Goal: Task Accomplishment & Management: Complete application form

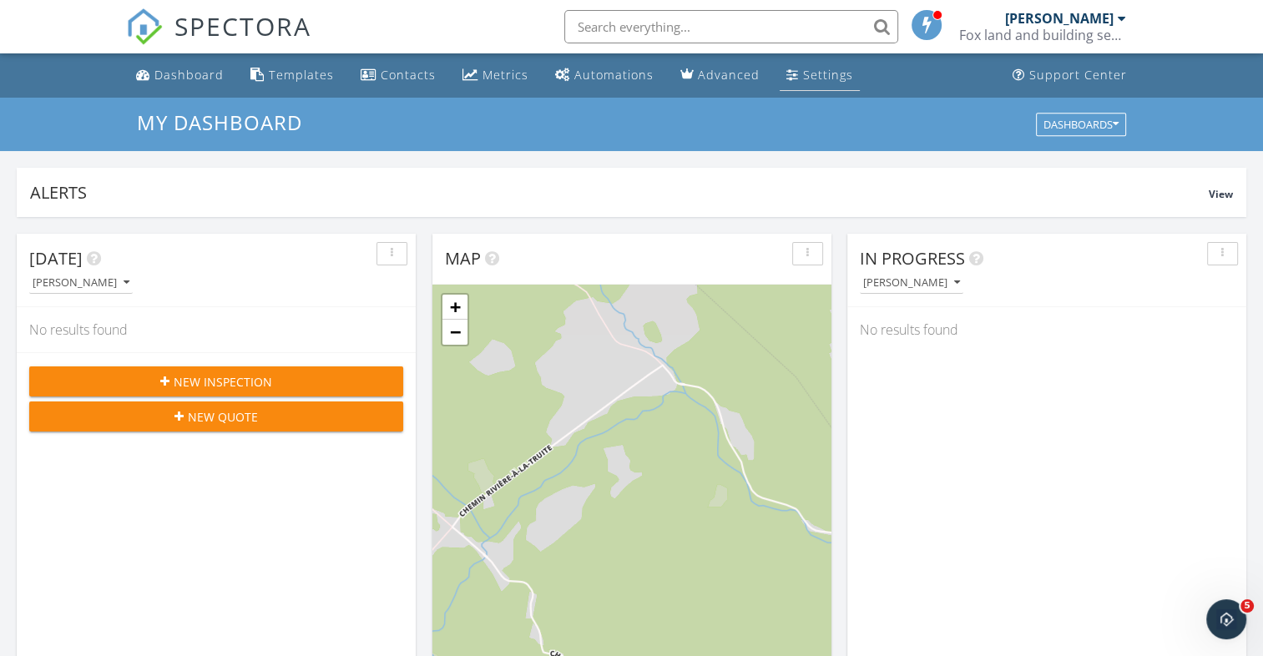
click at [803, 79] on div "Settings" at bounding box center [828, 75] width 50 height 16
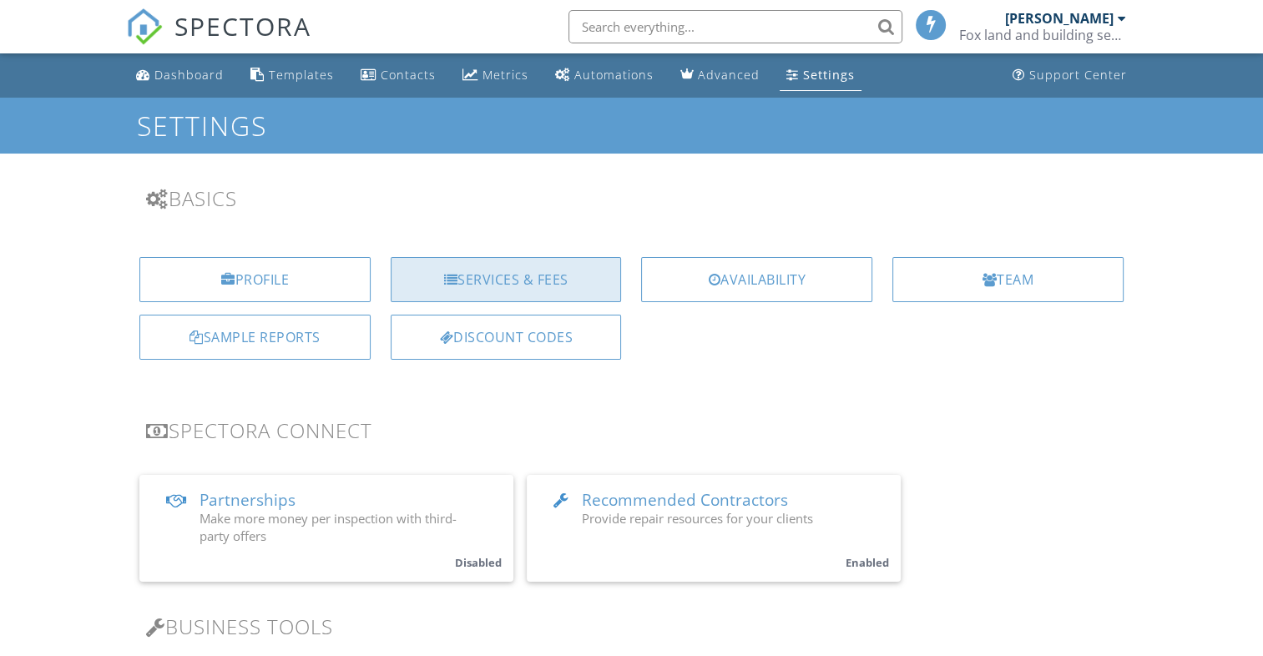
click at [539, 275] on div "Services & Fees" at bounding box center [506, 279] width 231 height 45
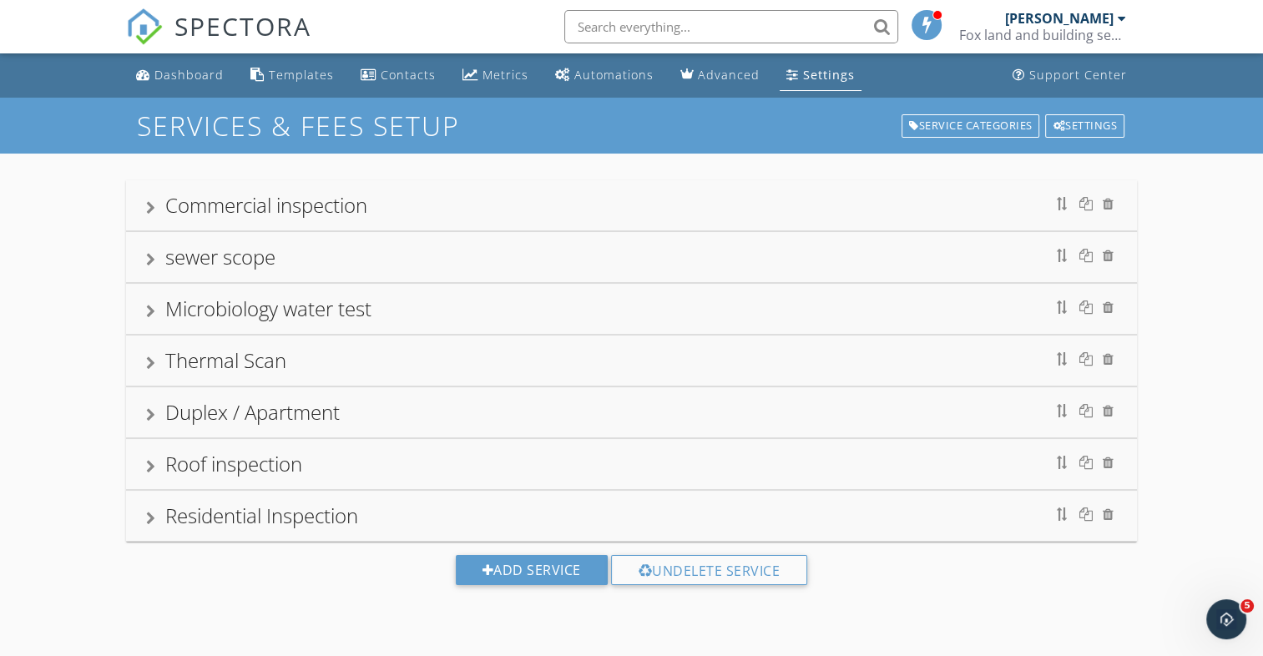
click at [224, 255] on div "sewer scope" at bounding box center [220, 257] width 110 height 28
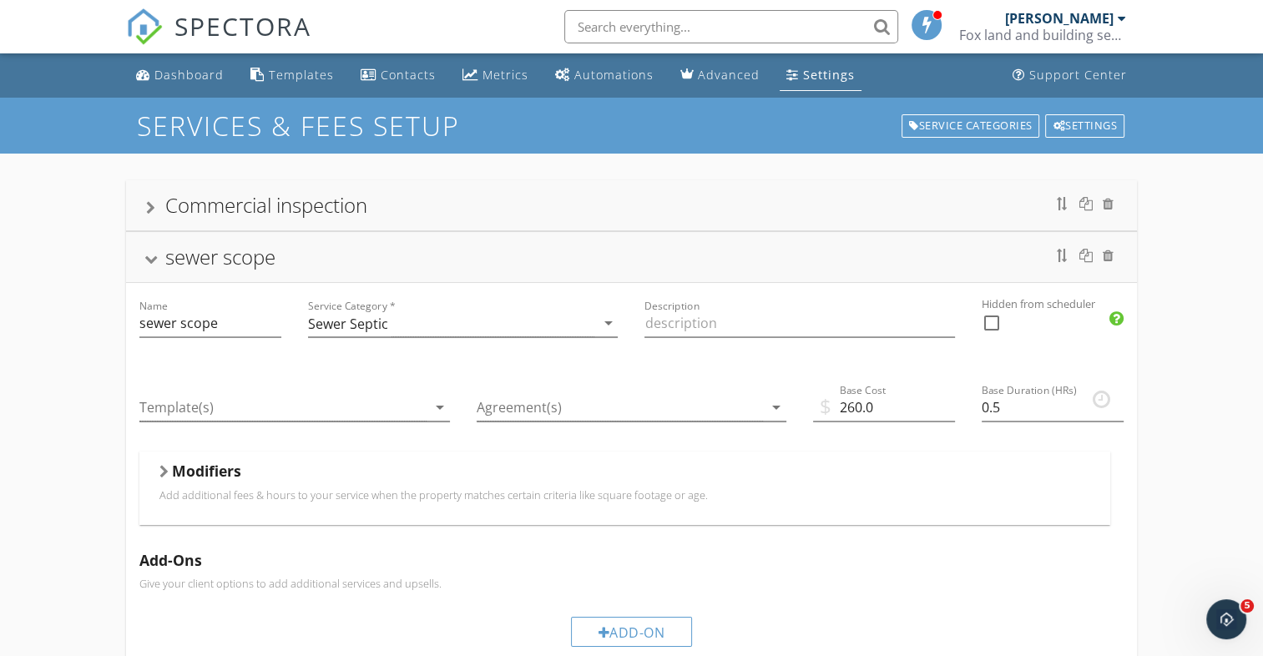
click at [220, 275] on div "sewer scope" at bounding box center [631, 257] width 1010 height 50
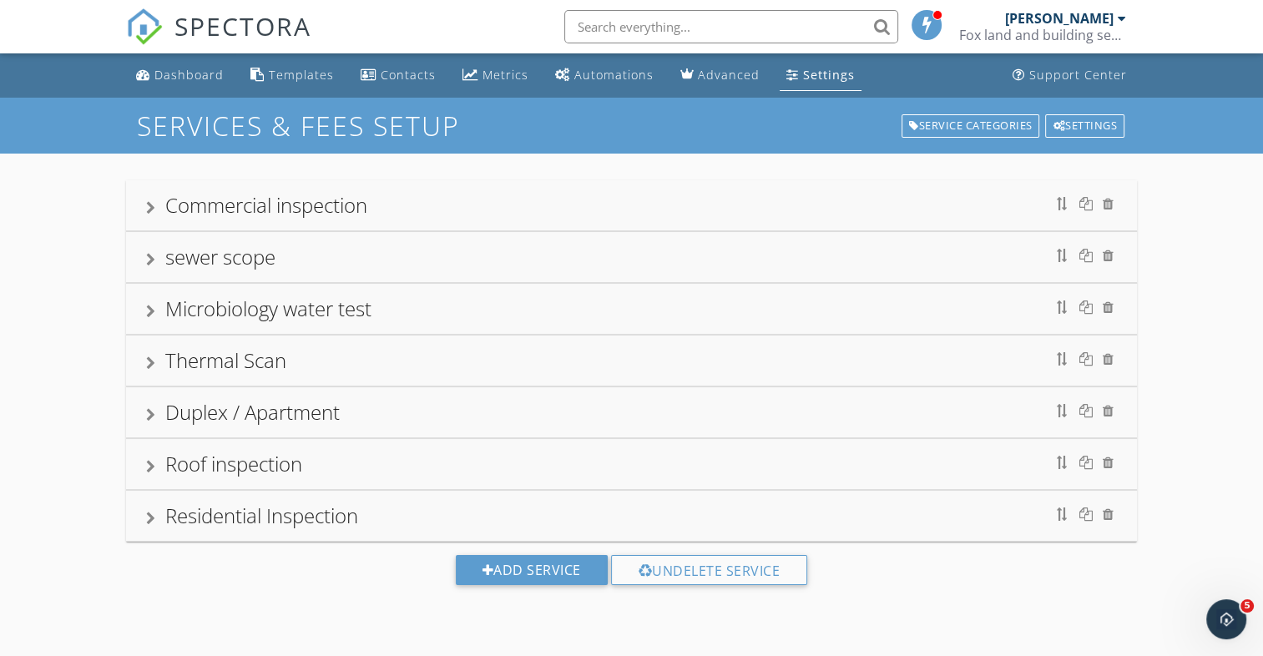
click at [244, 204] on div "Commercial inspection" at bounding box center [266, 205] width 202 height 28
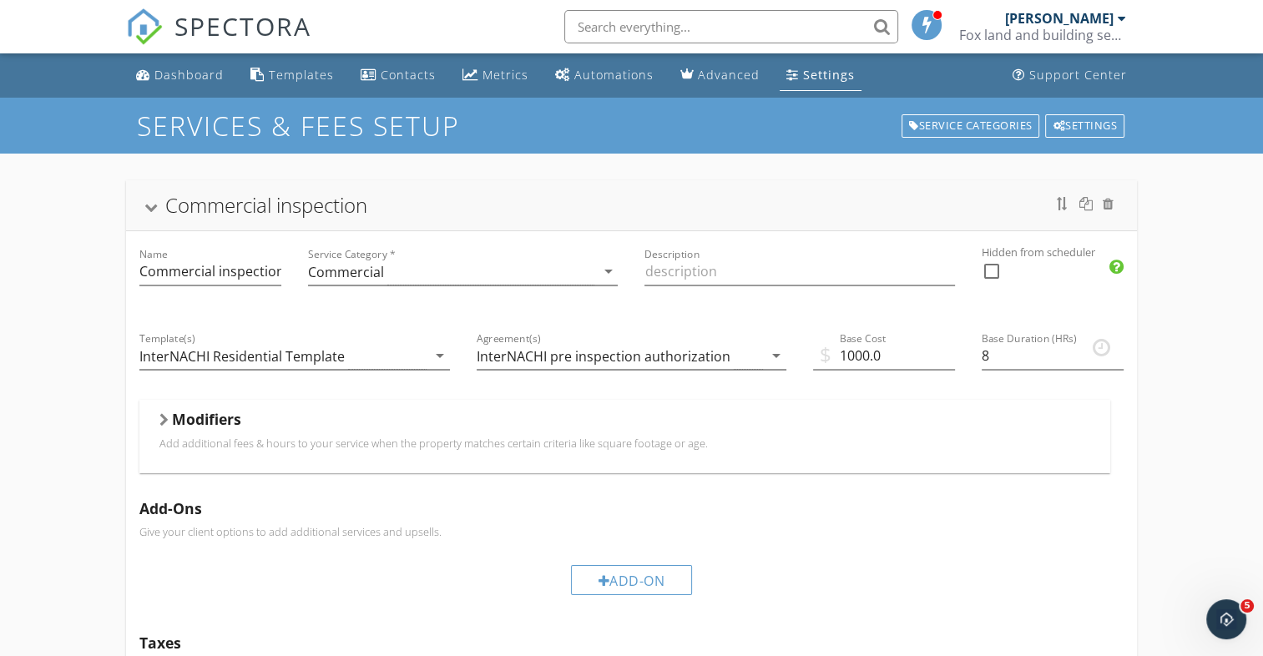
click at [245, 205] on div "Commercial inspection" at bounding box center [266, 205] width 202 height 28
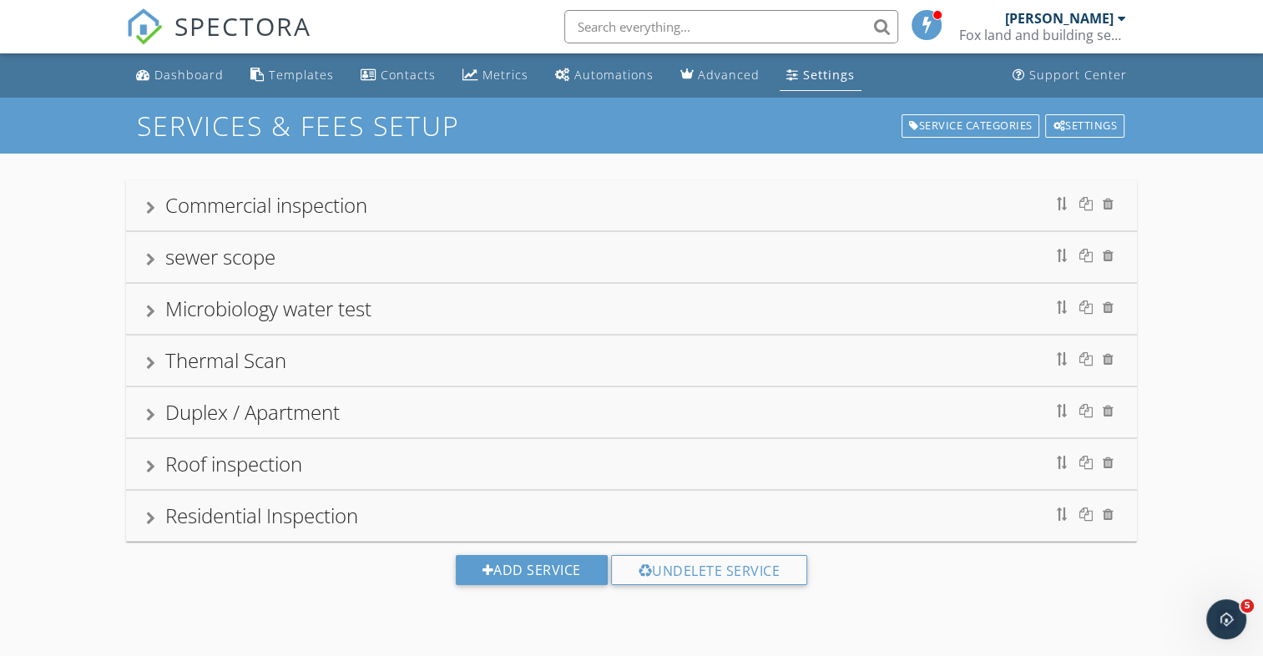
click at [255, 412] on div "Duplex / Apartment" at bounding box center [252, 412] width 174 height 28
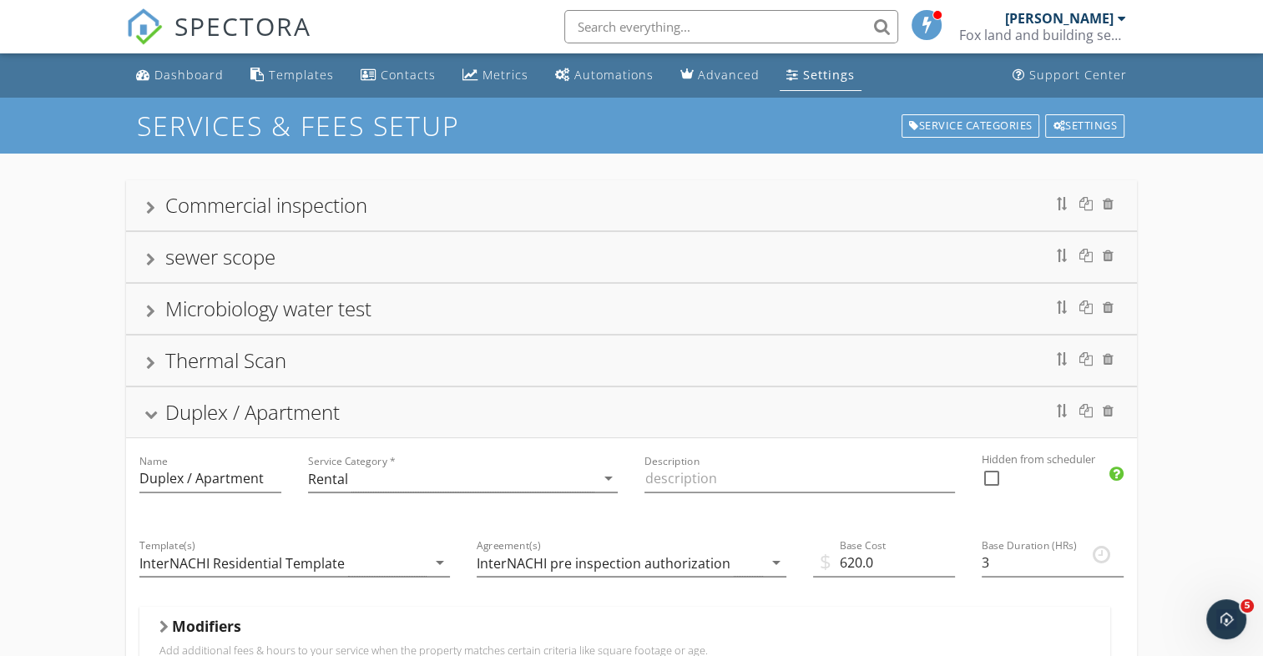
click at [255, 412] on div "Duplex / Apartment" at bounding box center [252, 412] width 174 height 28
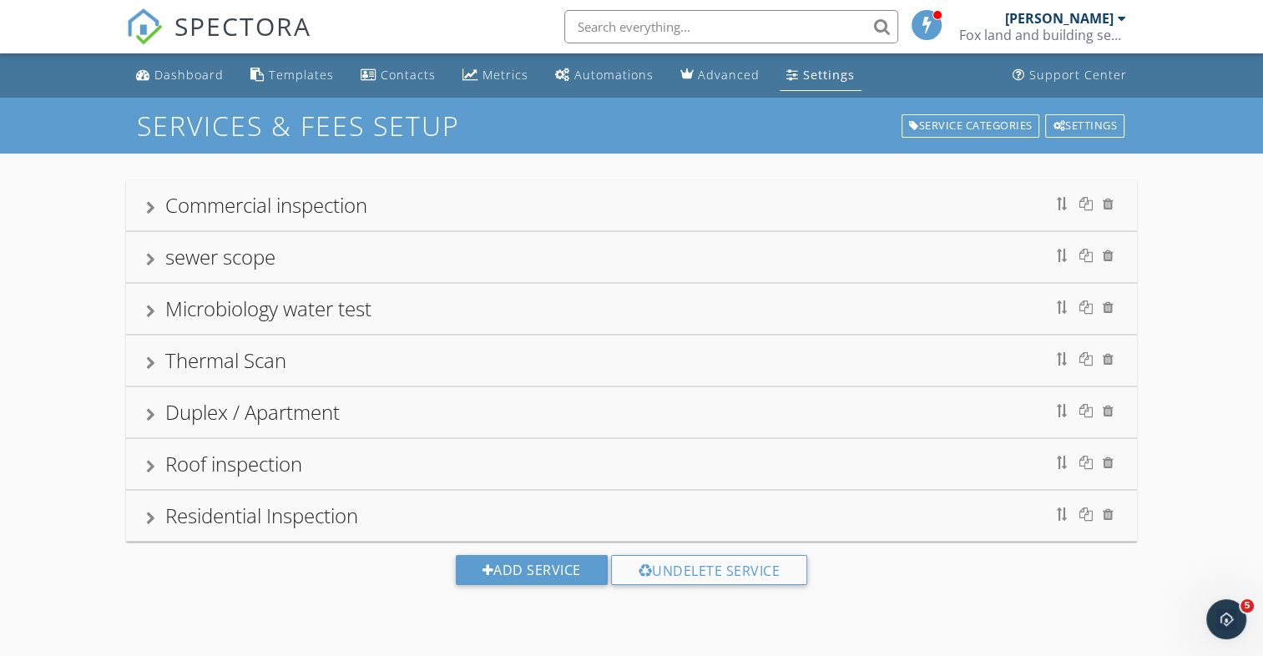
scroll to position [83, 0]
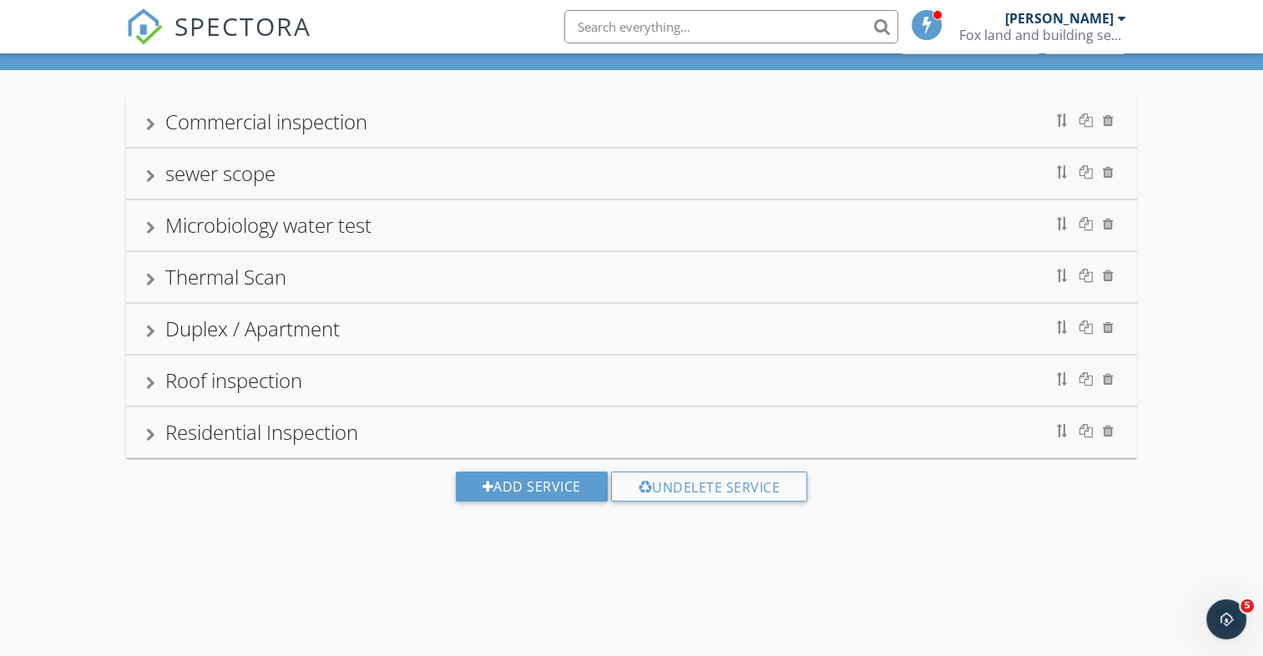
click at [255, 389] on div "Roof inspection" at bounding box center [233, 380] width 137 height 28
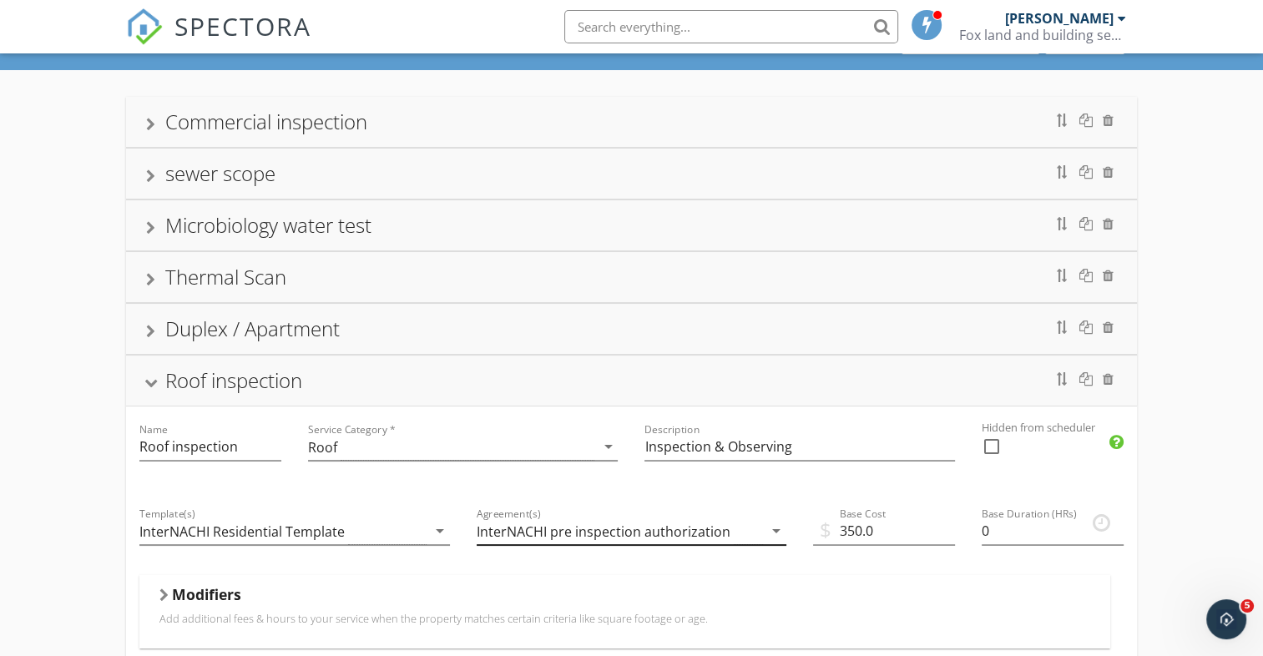
click at [775, 529] on icon "arrow_drop_down" at bounding box center [776, 531] width 20 height 20
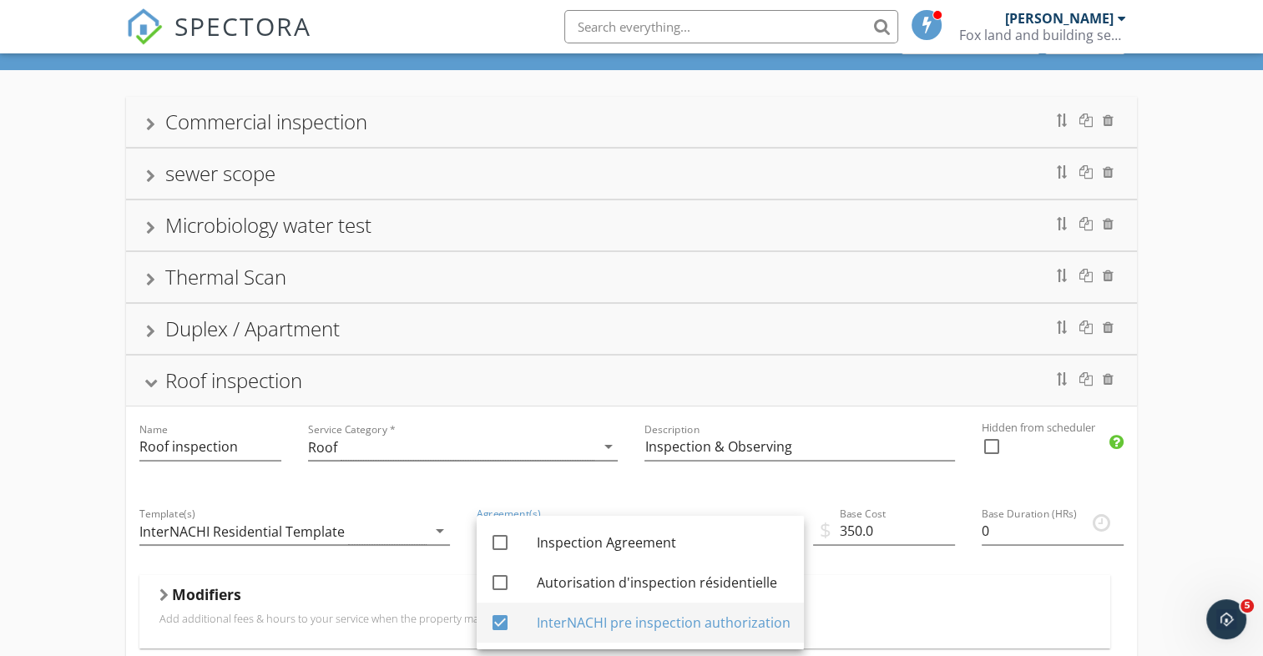
click at [555, 626] on div "InterNACHI pre inspection authorization" at bounding box center [664, 623] width 254 height 20
checkbox input "false"
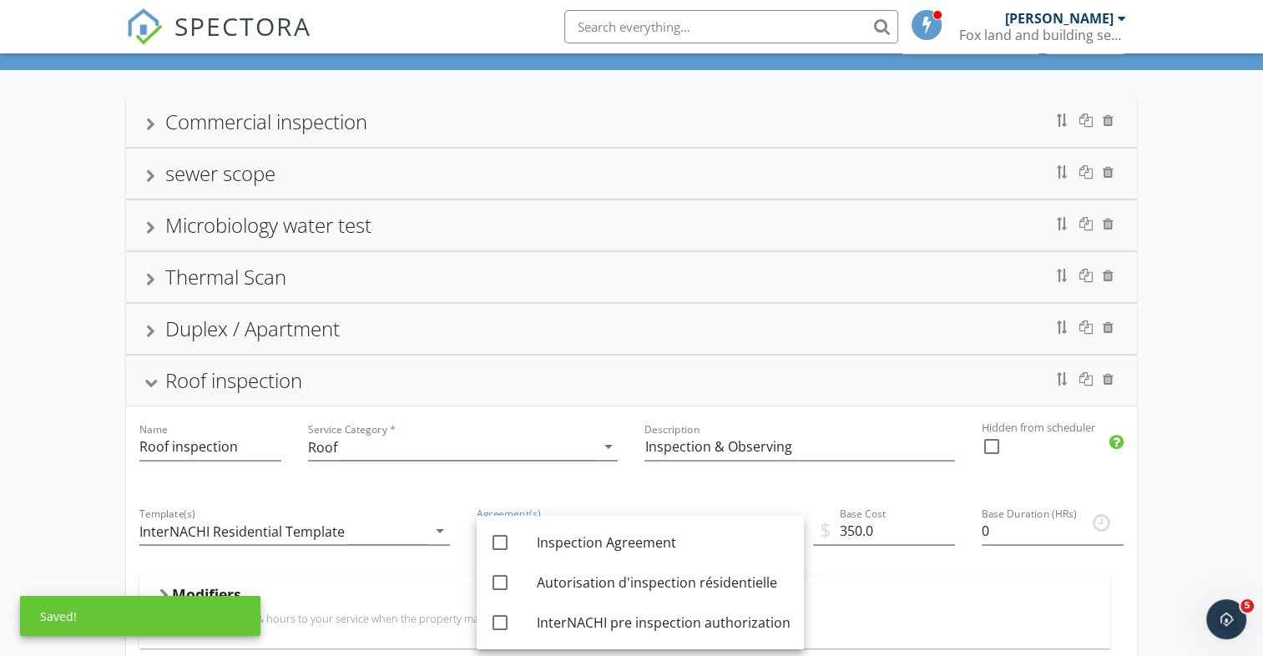
click at [918, 616] on p "Add additional fees & hours to your service when the property matches certain c…" at bounding box center [624, 618] width 930 height 13
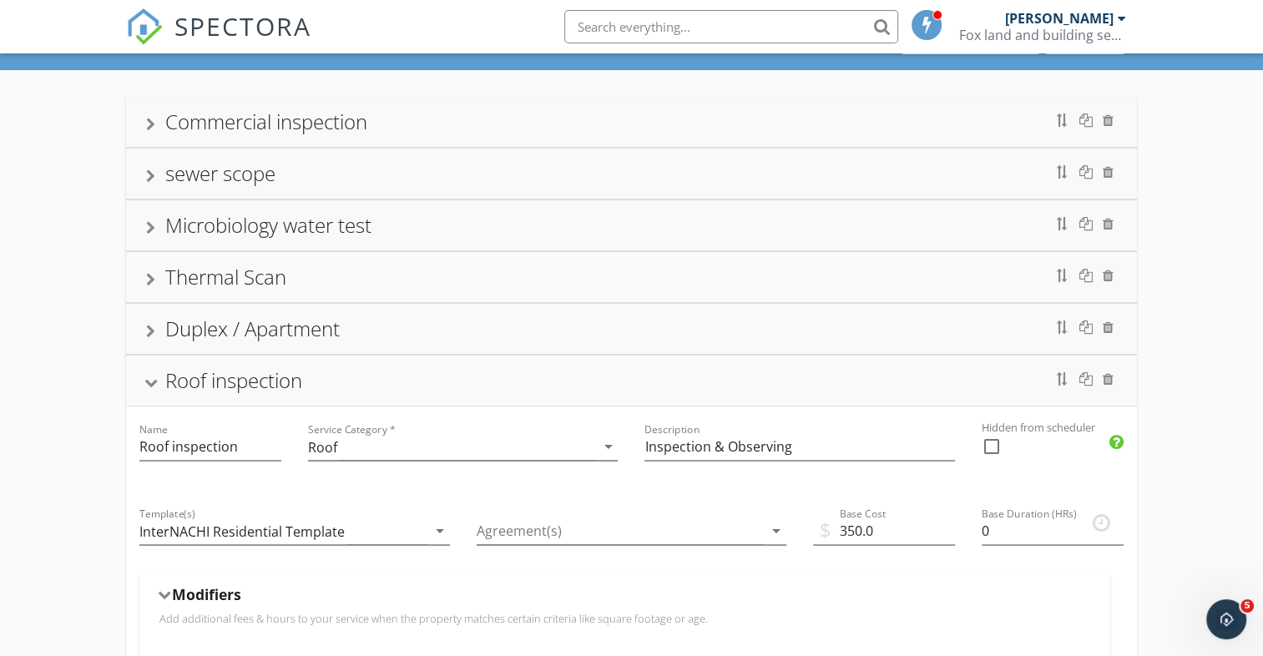
click at [226, 336] on div "Duplex / Apartment" at bounding box center [252, 329] width 174 height 28
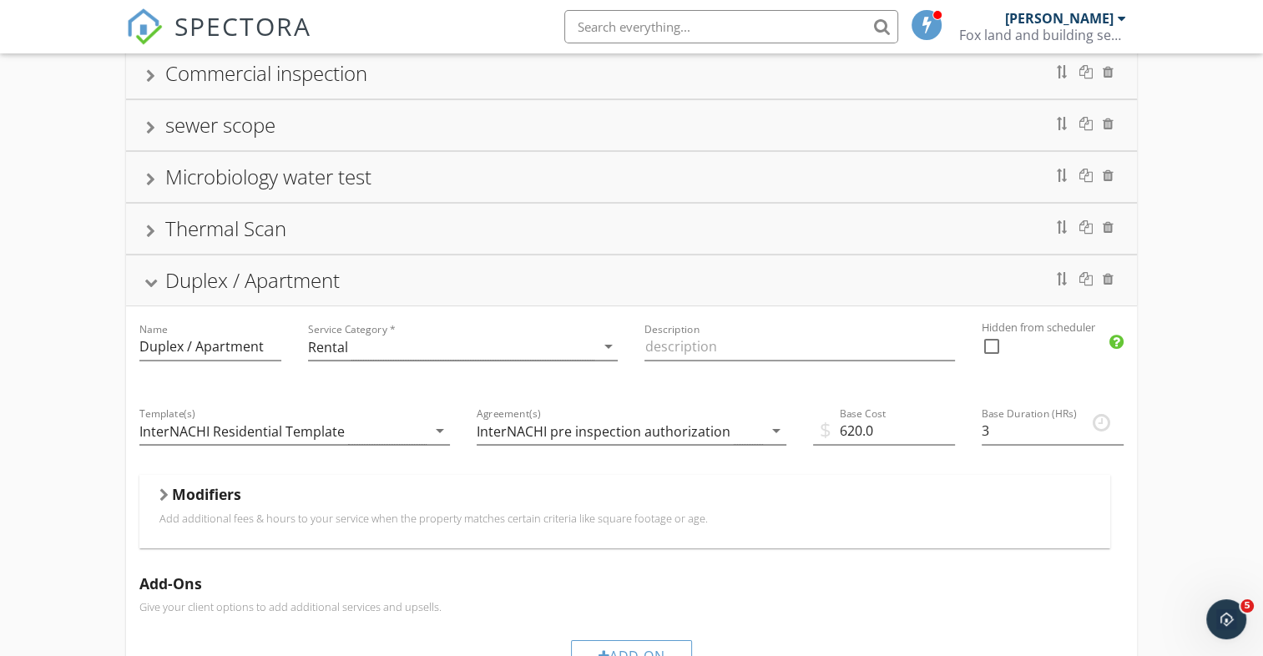
scroll to position [167, 0]
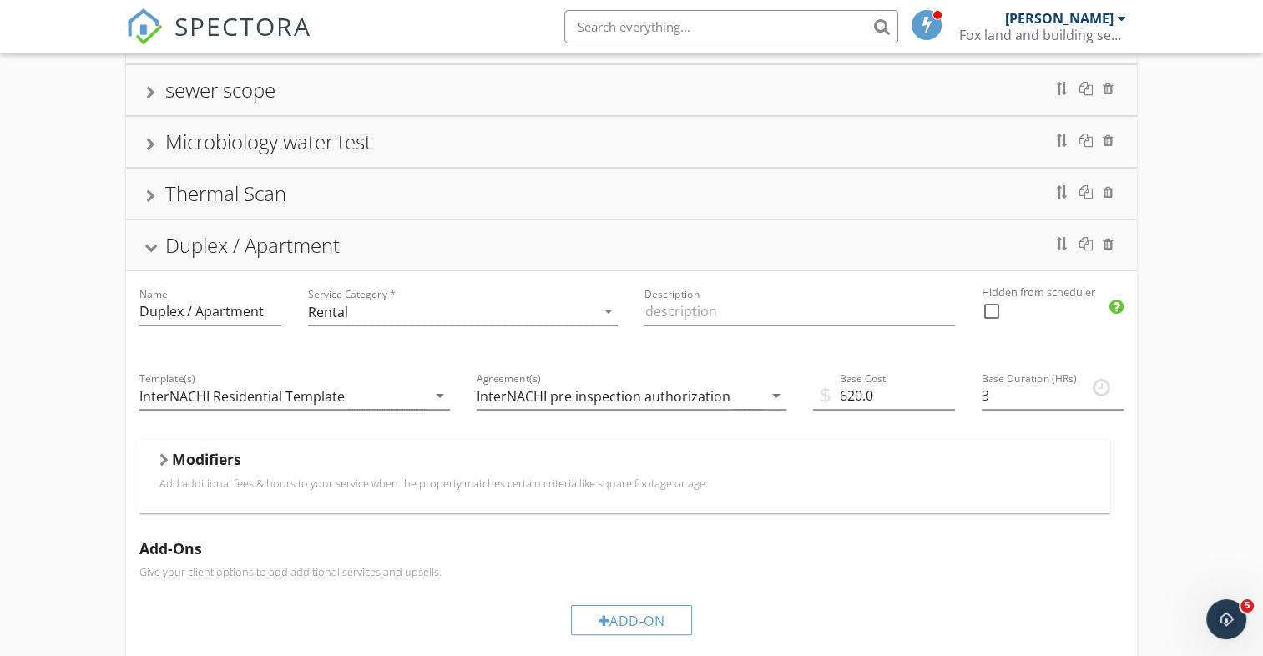
click at [214, 250] on div "Duplex / Apartment" at bounding box center [252, 245] width 174 height 28
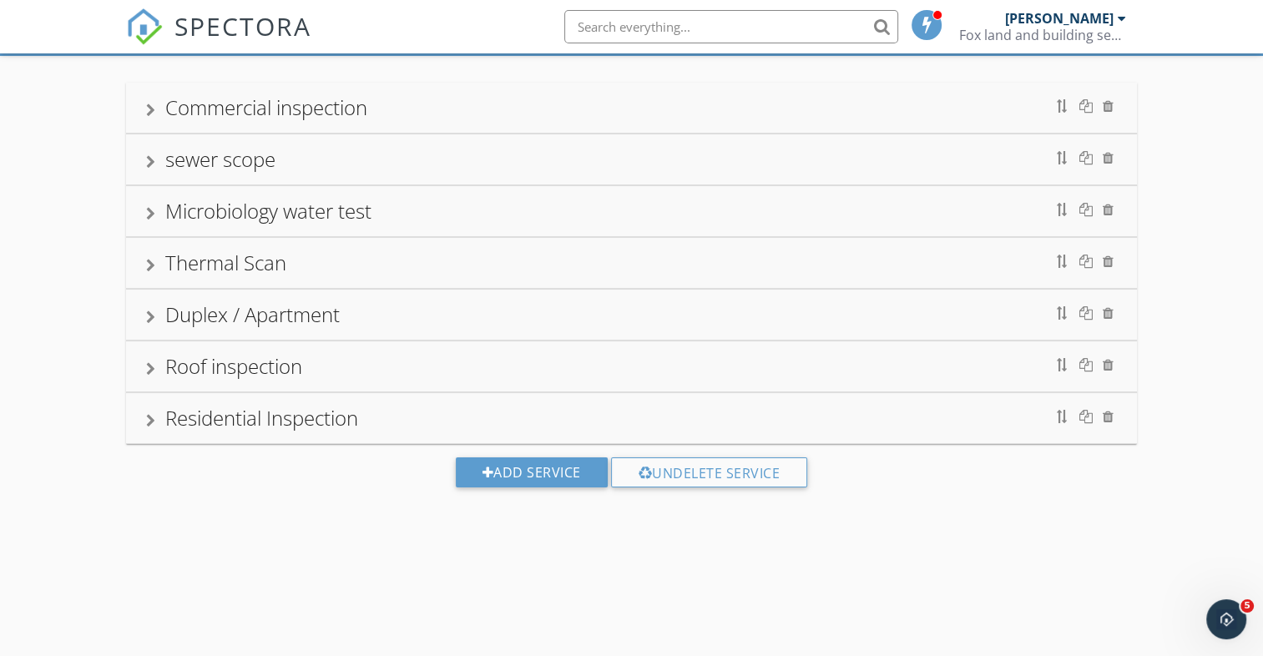
scroll to position [97, 0]
click at [230, 421] on div "Residential Inspection" at bounding box center [261, 419] width 193 height 28
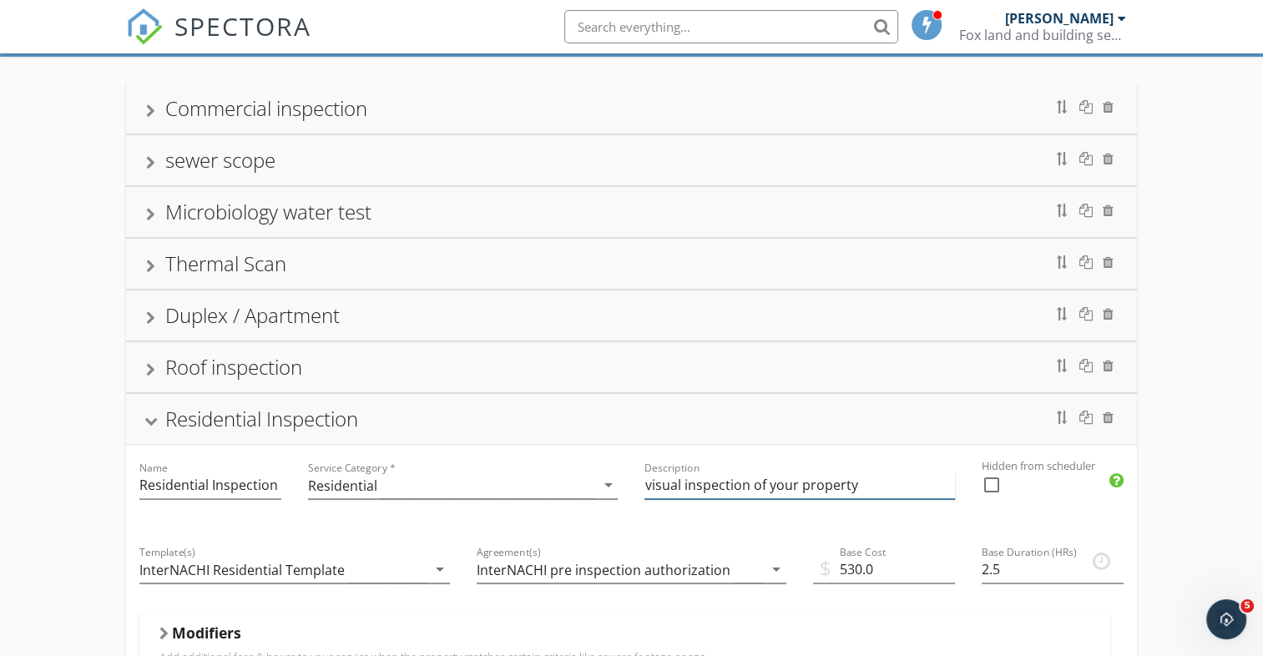
click at [649, 477] on input "visual inspection of your property" at bounding box center [800, 486] width 310 height 28
drag, startPoint x: 858, startPoint y: 483, endPoint x: 753, endPoint y: 476, distance: 105.4
click at [753, 476] on input "Visual inspection of your property" at bounding box center [800, 486] width 310 height 28
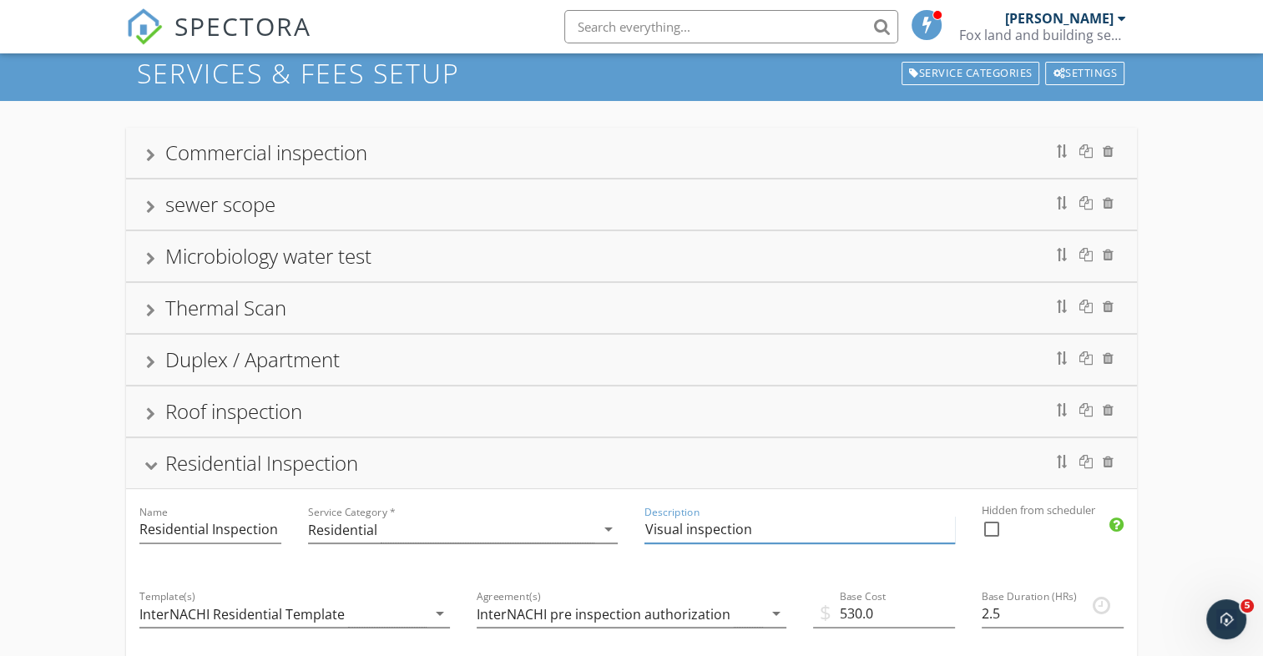
scroll to position [13, 0]
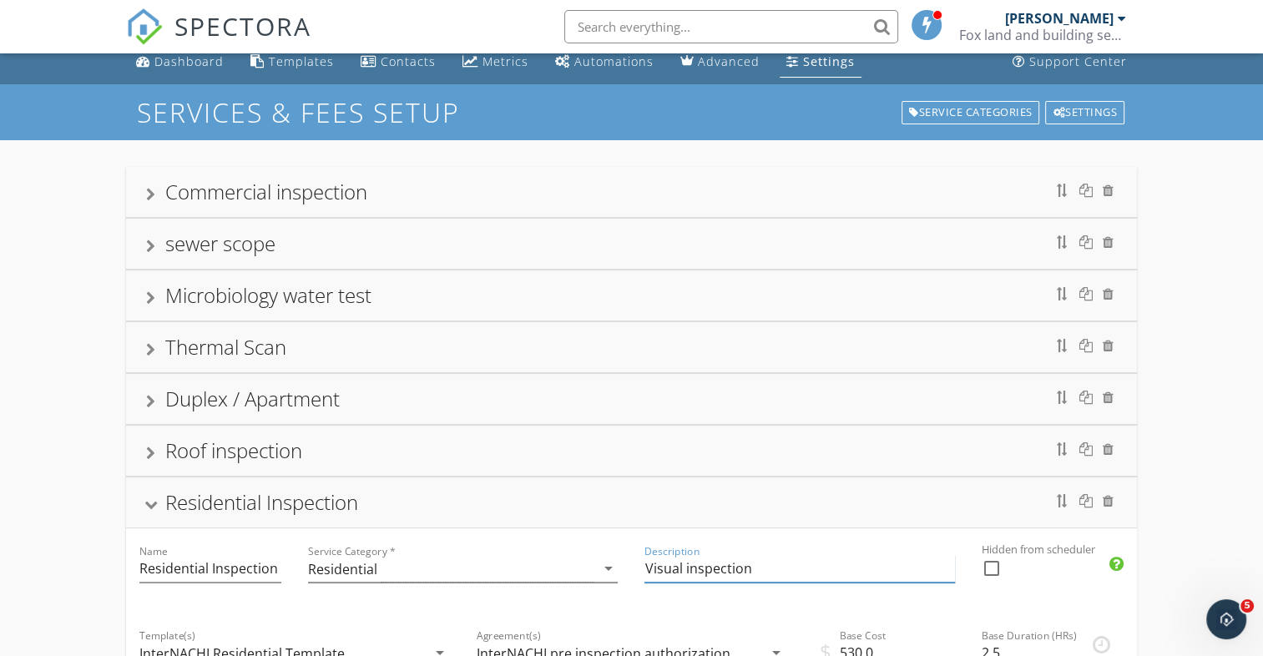
type input "Visual inspection"
click at [253, 456] on div "Roof inspection" at bounding box center [233, 451] width 137 height 28
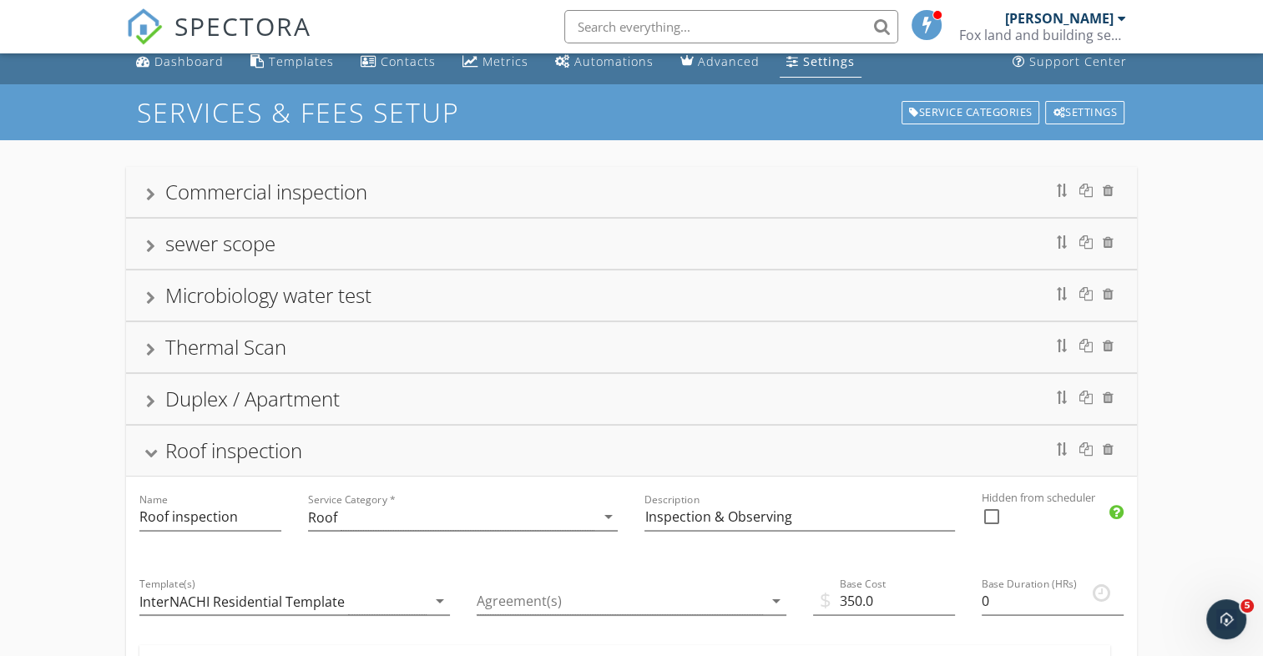
click at [253, 456] on div "Roof inspection" at bounding box center [233, 451] width 137 height 28
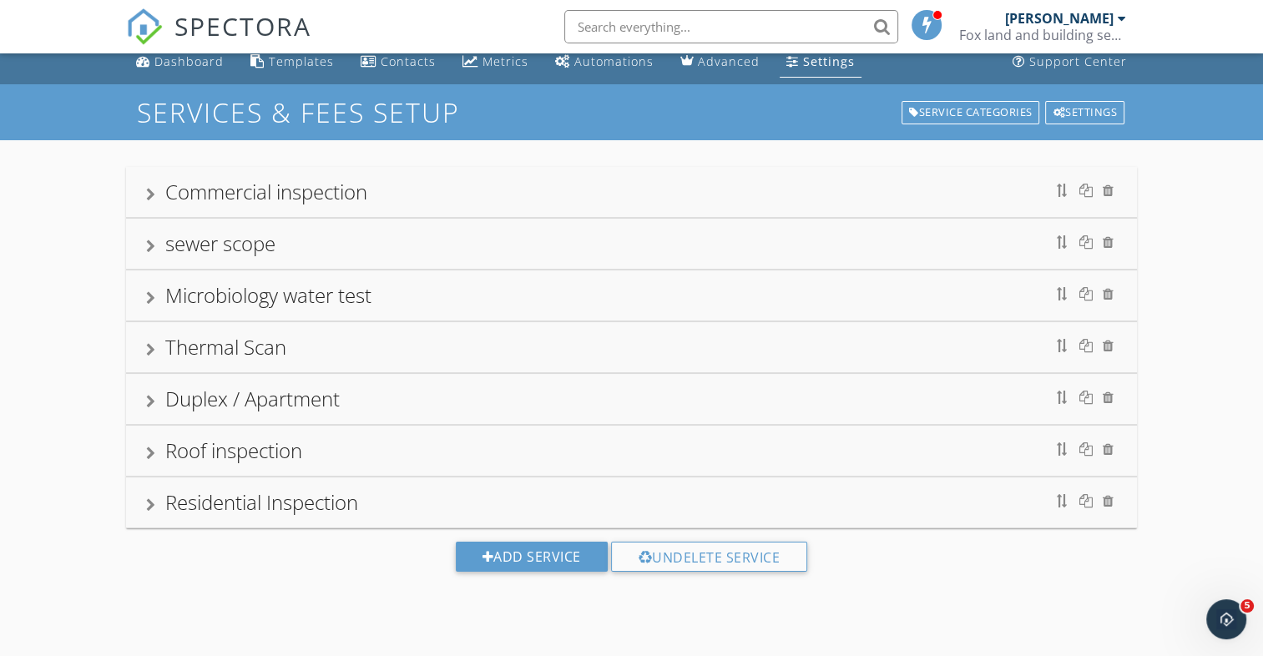
click at [236, 387] on div "Duplex / Apartment" at bounding box center [252, 399] width 174 height 28
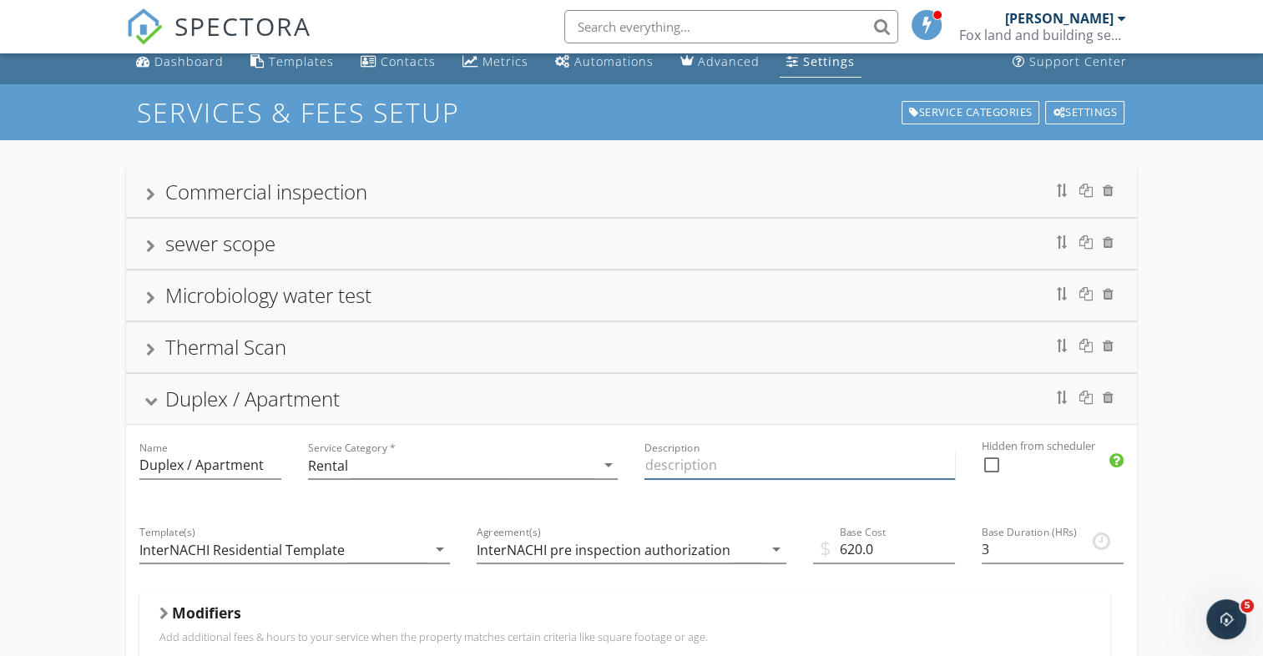
click at [706, 463] on input "Description" at bounding box center [800, 466] width 310 height 28
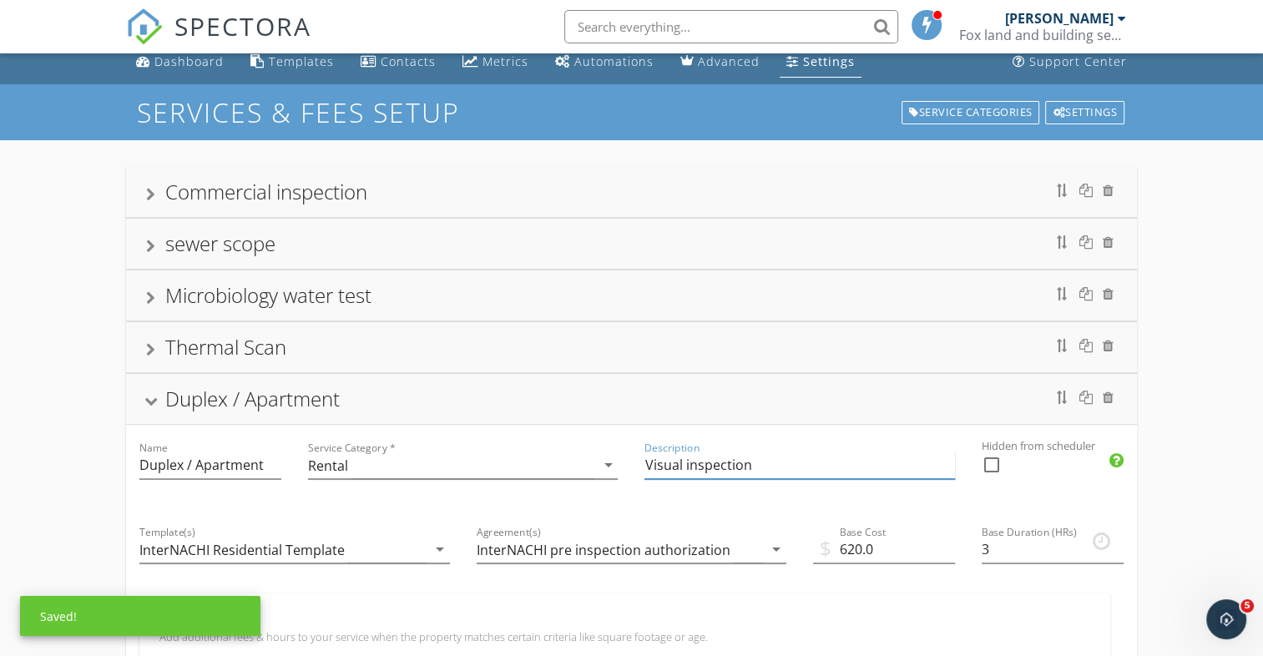
click at [891, 459] on input "Visual inspection" at bounding box center [800, 466] width 310 height 28
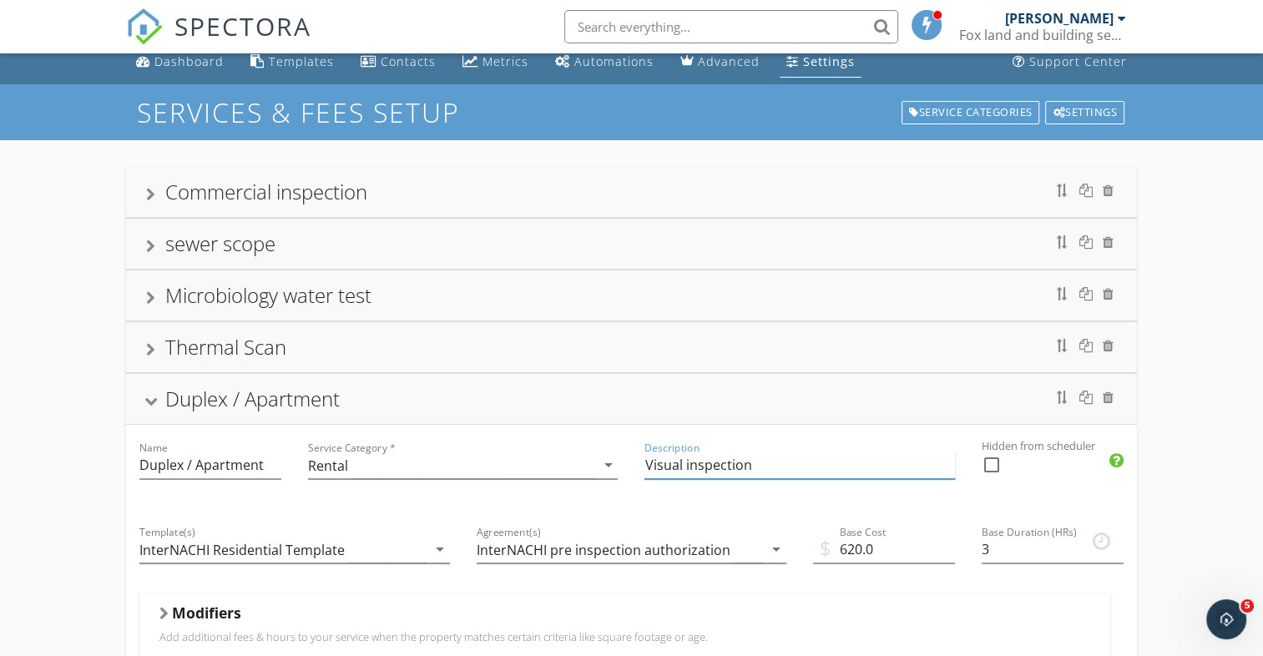
click at [885, 460] on input "Visual inspection" at bounding box center [800, 466] width 310 height 28
type input "Visual inspection"
click at [257, 185] on div "Commercial inspection" at bounding box center [266, 192] width 202 height 28
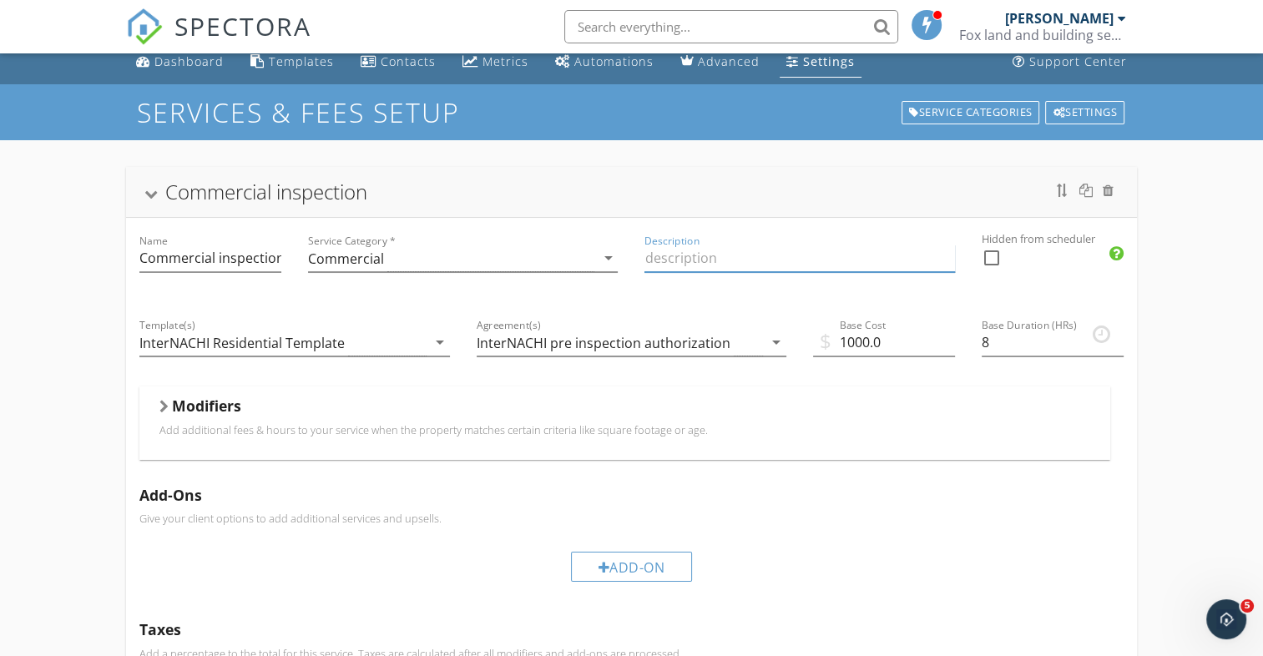
click at [697, 265] on input "Description" at bounding box center [800, 259] width 310 height 28
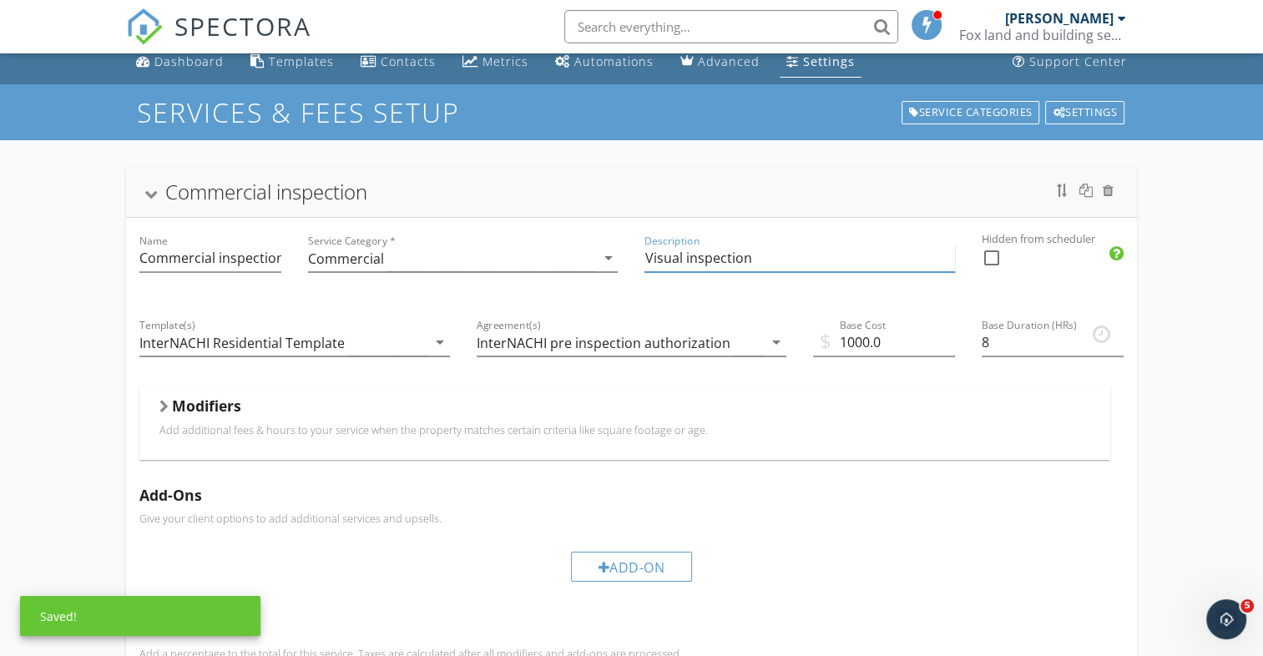
type input "Visual inspection"
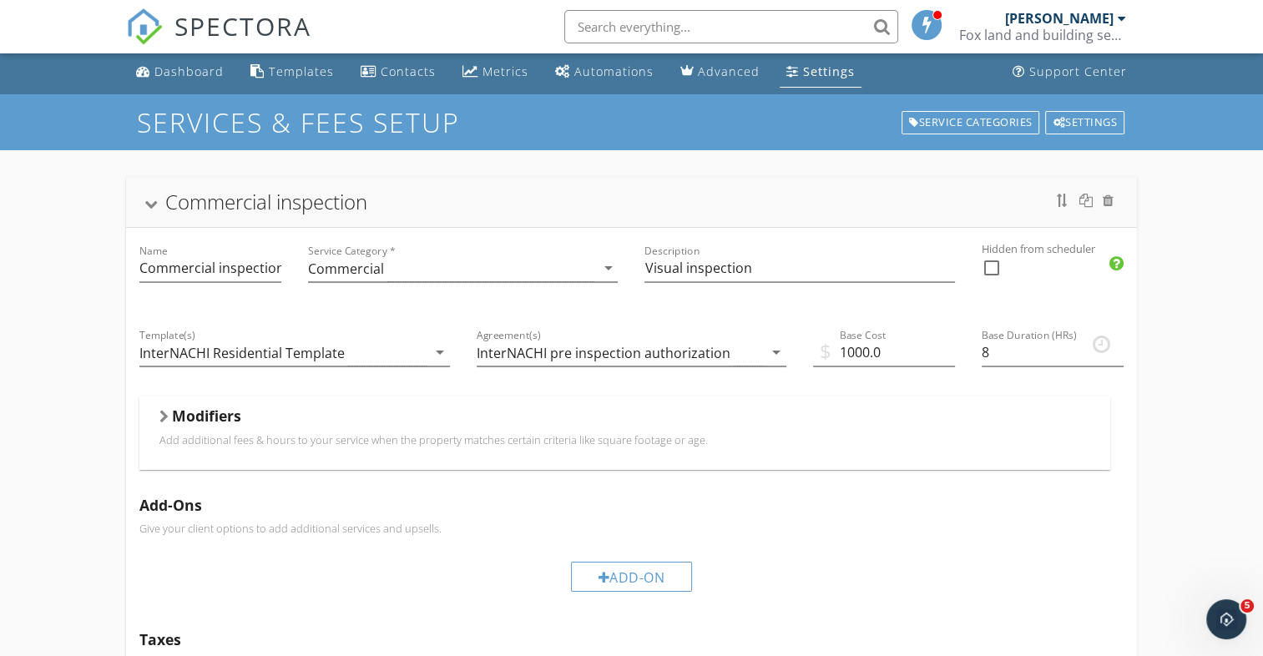
scroll to position [0, 0]
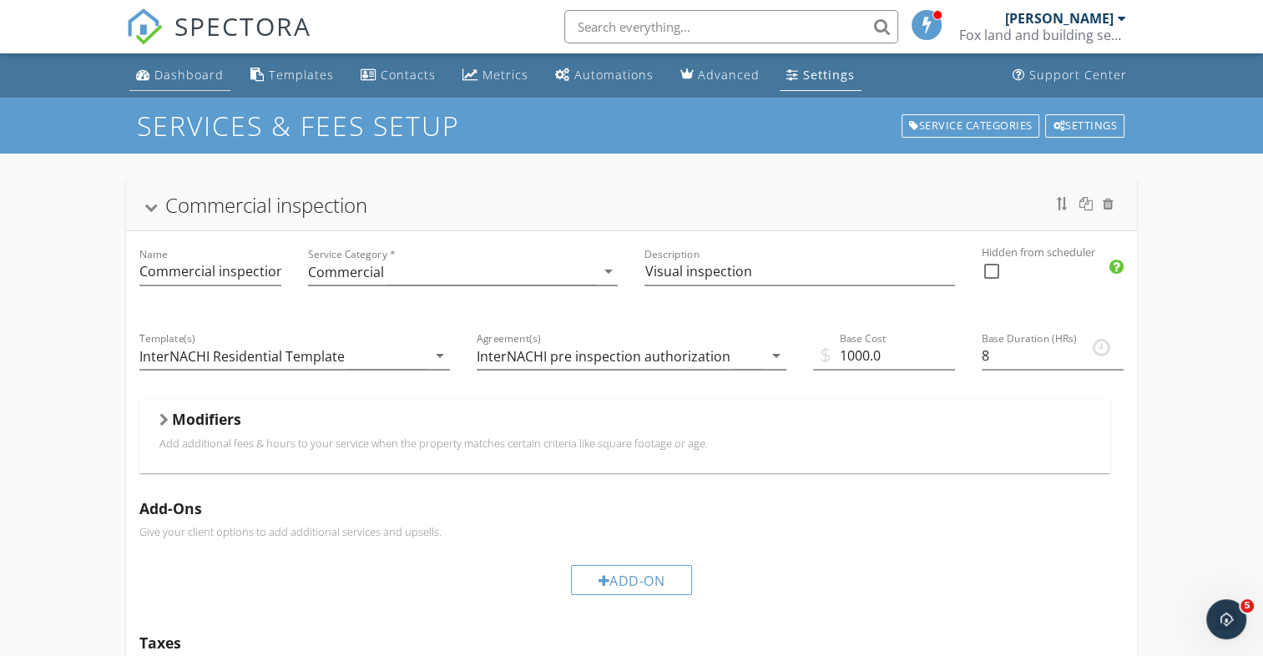
click at [149, 78] on div "Dashboard" at bounding box center [143, 74] width 14 height 13
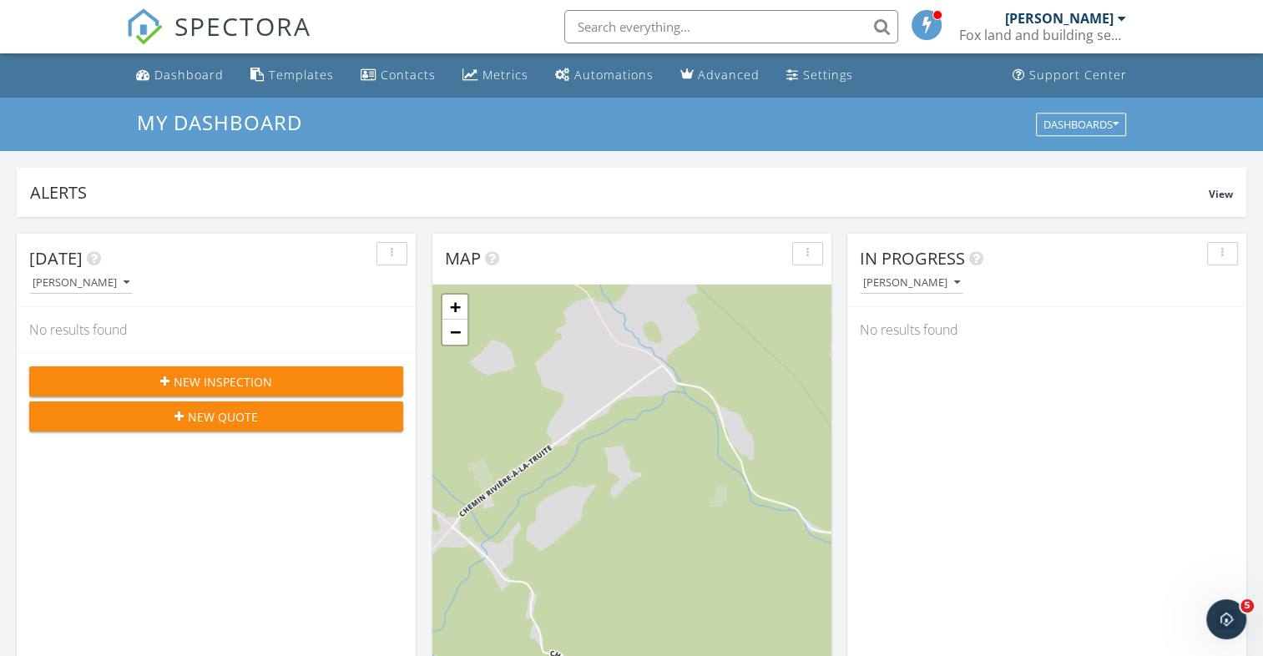
click at [237, 369] on button "New Inspection" at bounding box center [216, 381] width 374 height 30
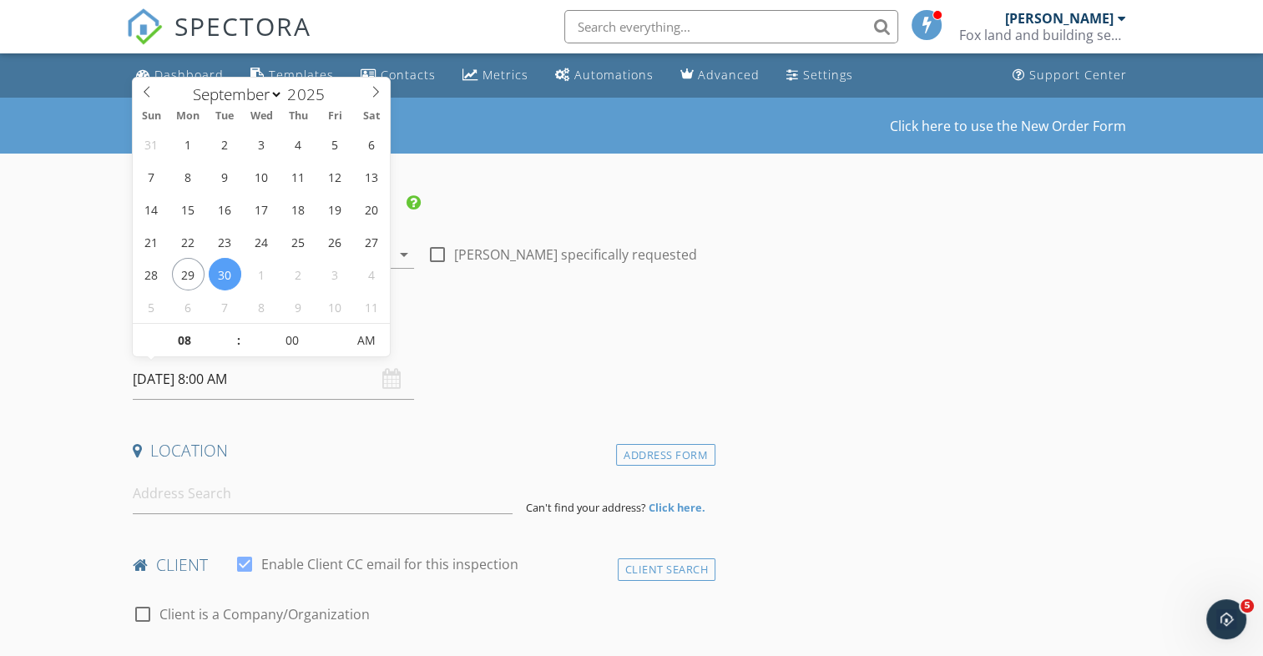
click at [205, 381] on input "[DATE] 8:00 AM" at bounding box center [273, 379] width 281 height 41
type input "[DATE] 8:00 AM"
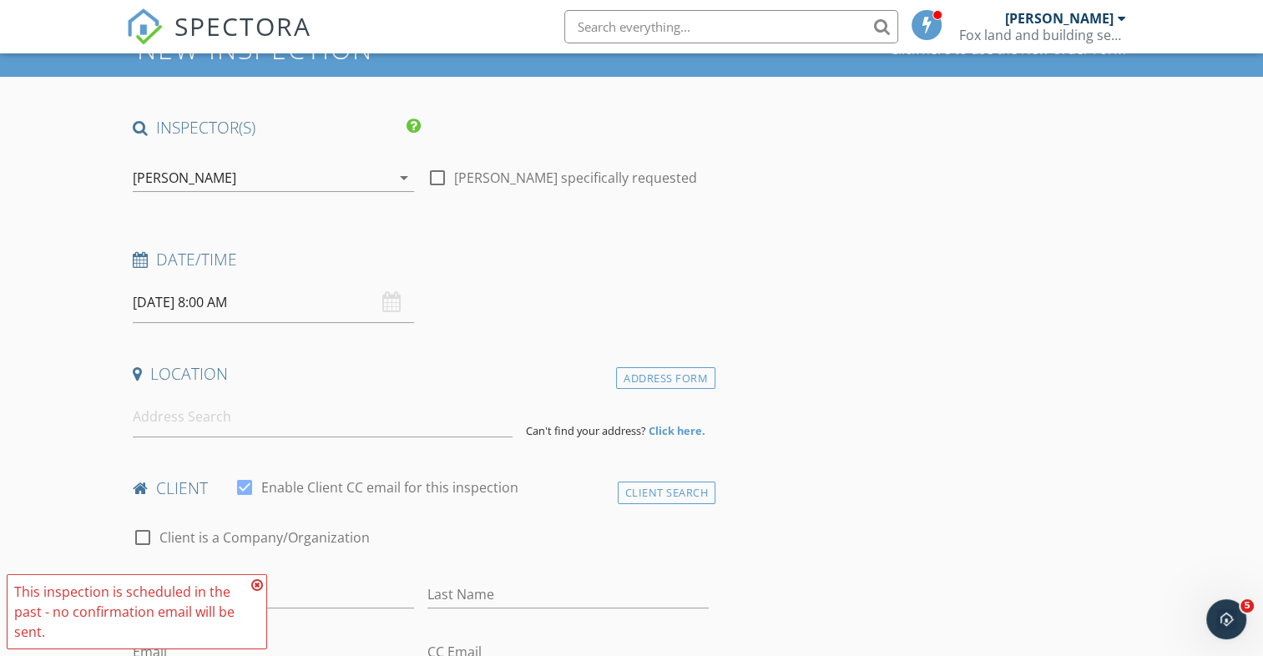
scroll to position [167, 0]
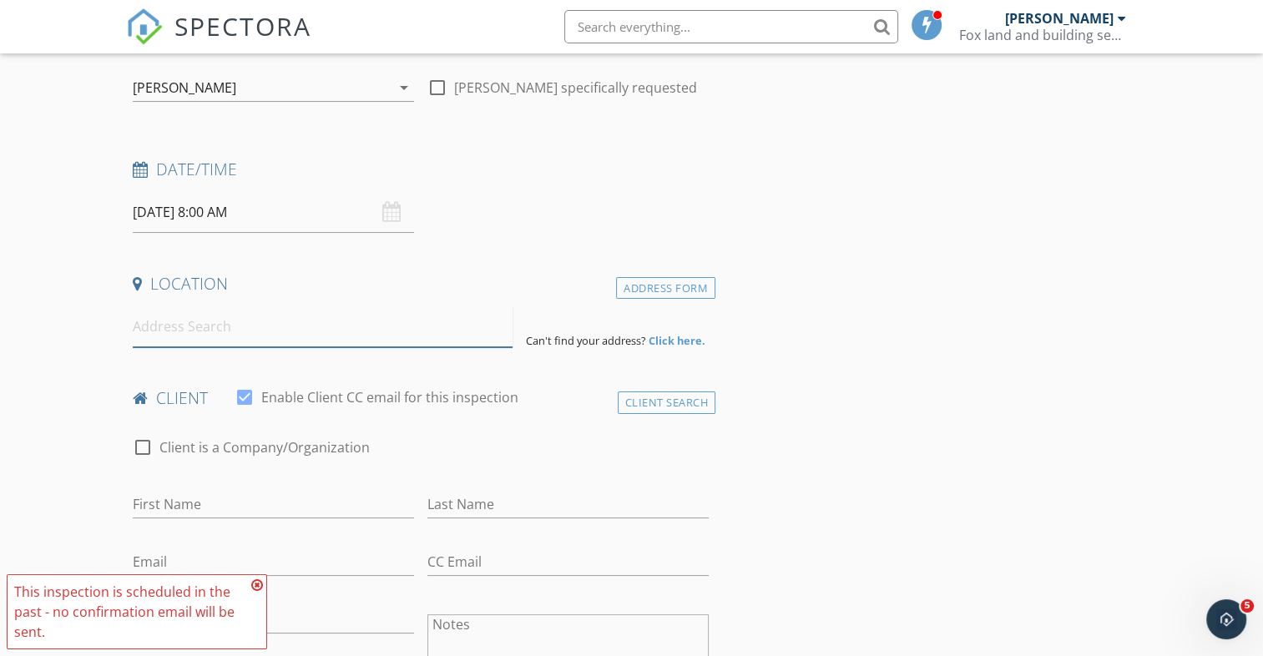
click at [234, 323] on input at bounding box center [323, 326] width 380 height 41
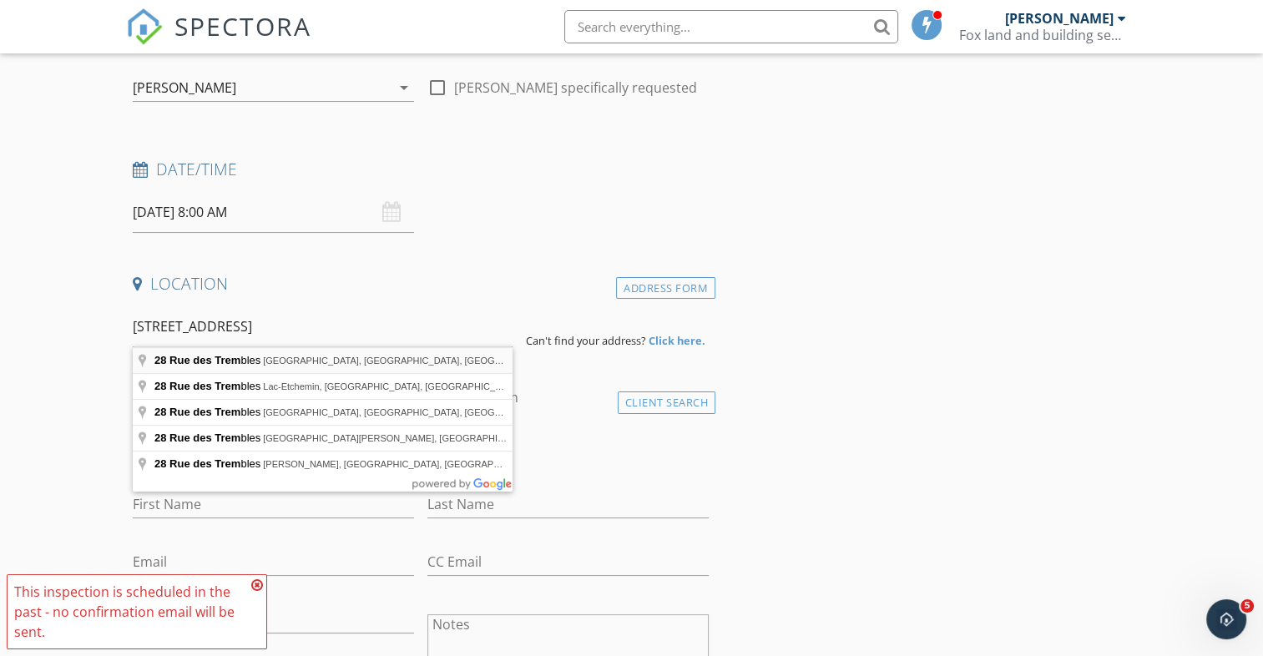
type input "28 Rue des Trembles, Edmundston, NB, Canada"
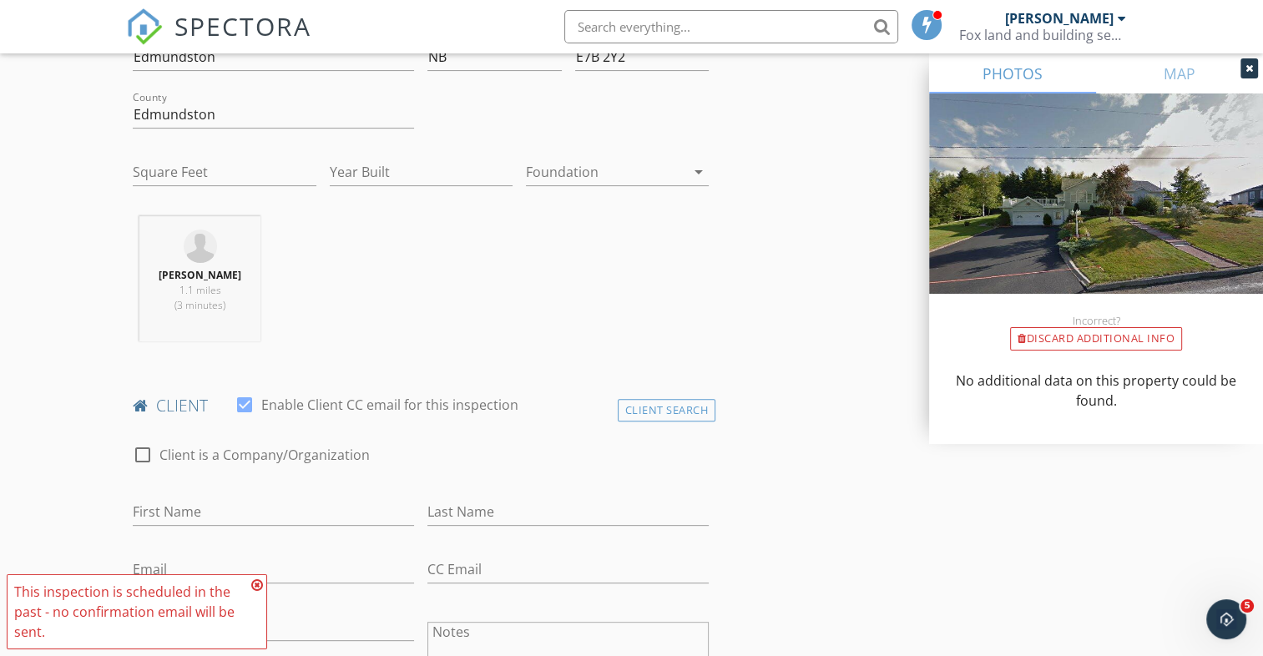
scroll to position [584, 0]
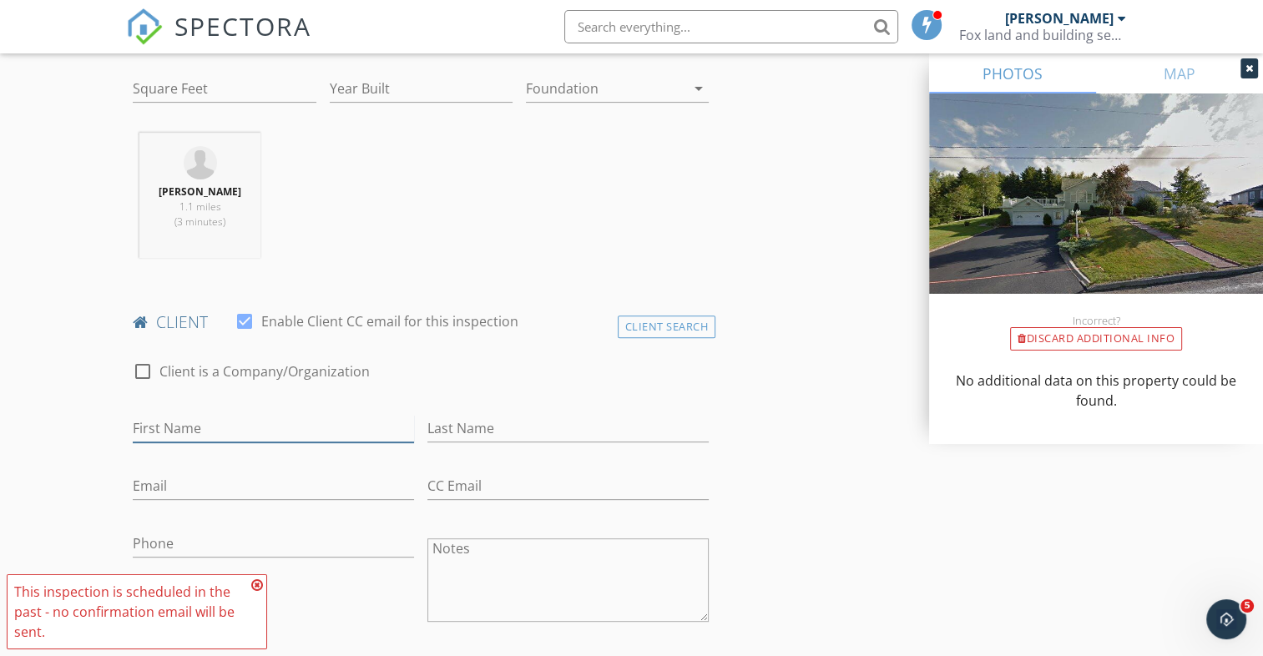
click at [228, 418] on input "First Name" at bounding box center [273, 429] width 281 height 28
type input "[PERSON_NAME]"
click at [560, 417] on input "Last Name" at bounding box center [567, 429] width 281 height 28
type input "[PERSON_NAME]"
click at [254, 579] on icon at bounding box center [257, 585] width 12 height 13
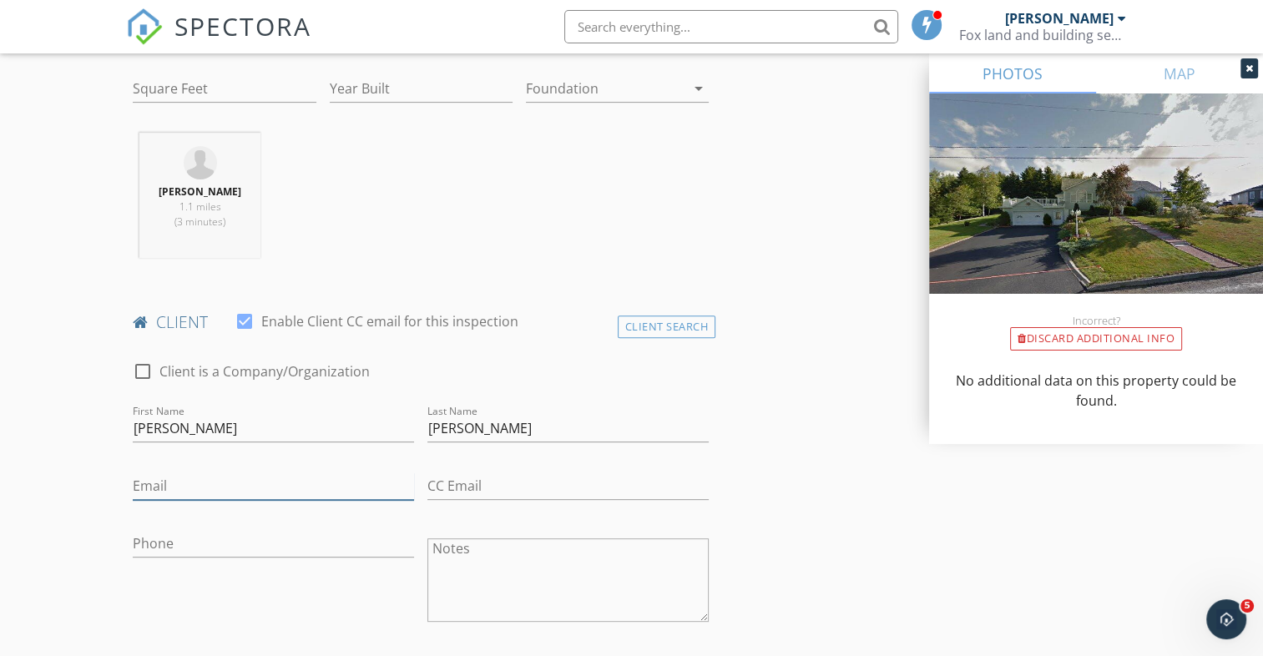
click at [204, 490] on input "Email" at bounding box center [273, 487] width 281 height 28
click at [142, 490] on input "Email" at bounding box center [273, 487] width 281 height 28
type input "[PERSON_NAME][EMAIL_ADDRESS][PERSON_NAME][DOMAIN_NAME]"
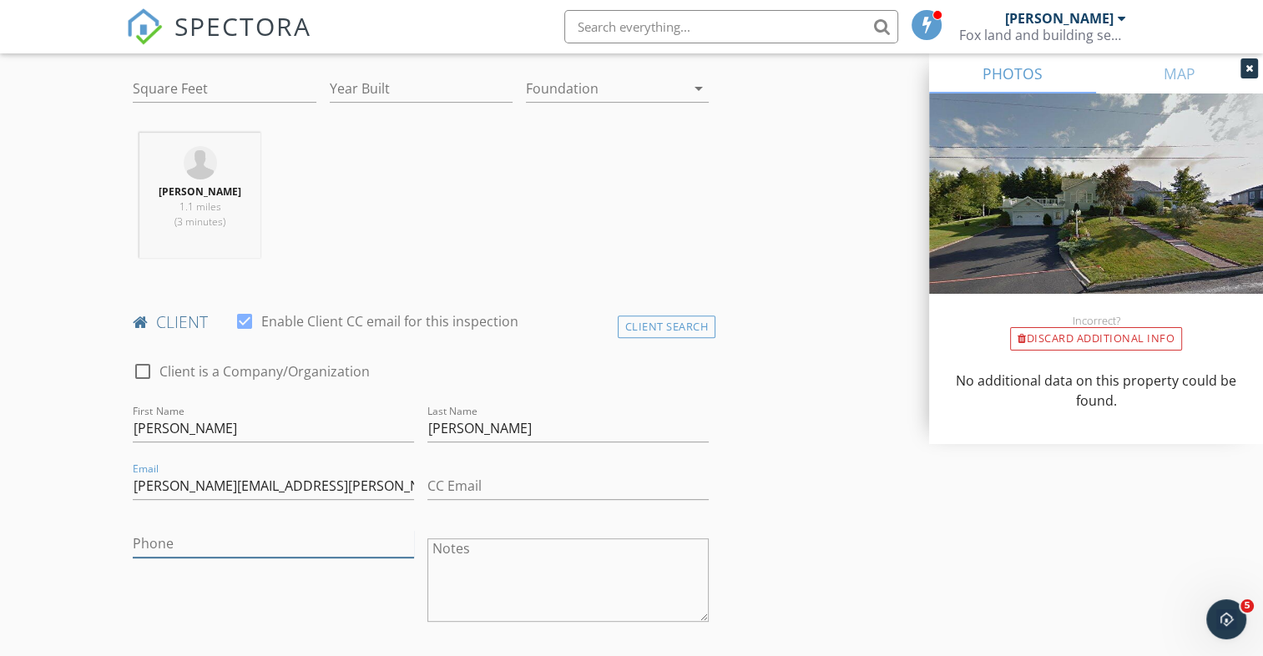
click at [210, 539] on input "Phone" at bounding box center [273, 544] width 281 height 28
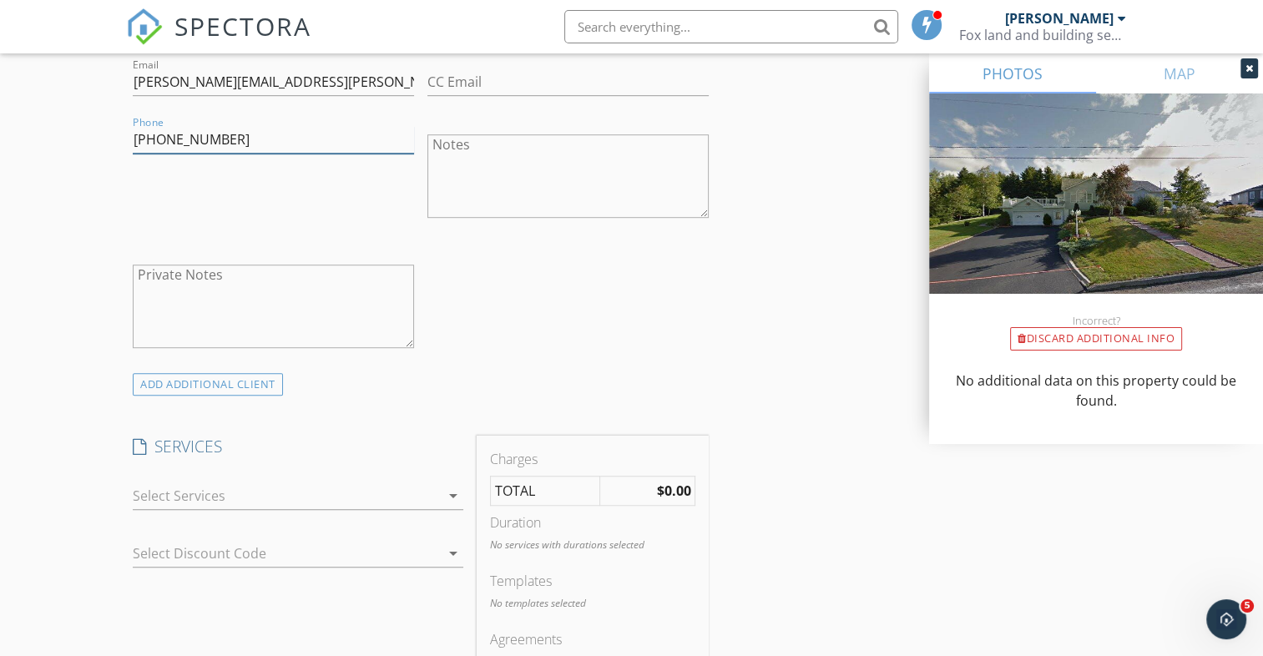
scroll to position [1002, 0]
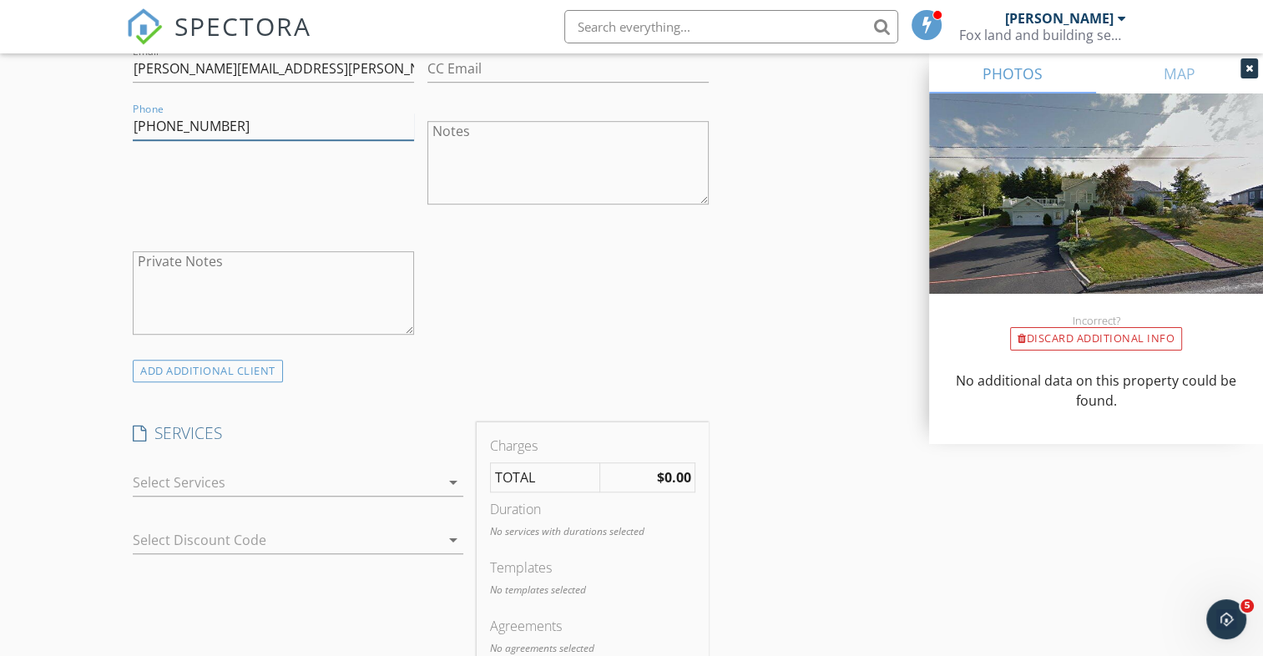
type input "[PHONE_NUMBER]"
click at [306, 483] on div at bounding box center [286, 482] width 307 height 27
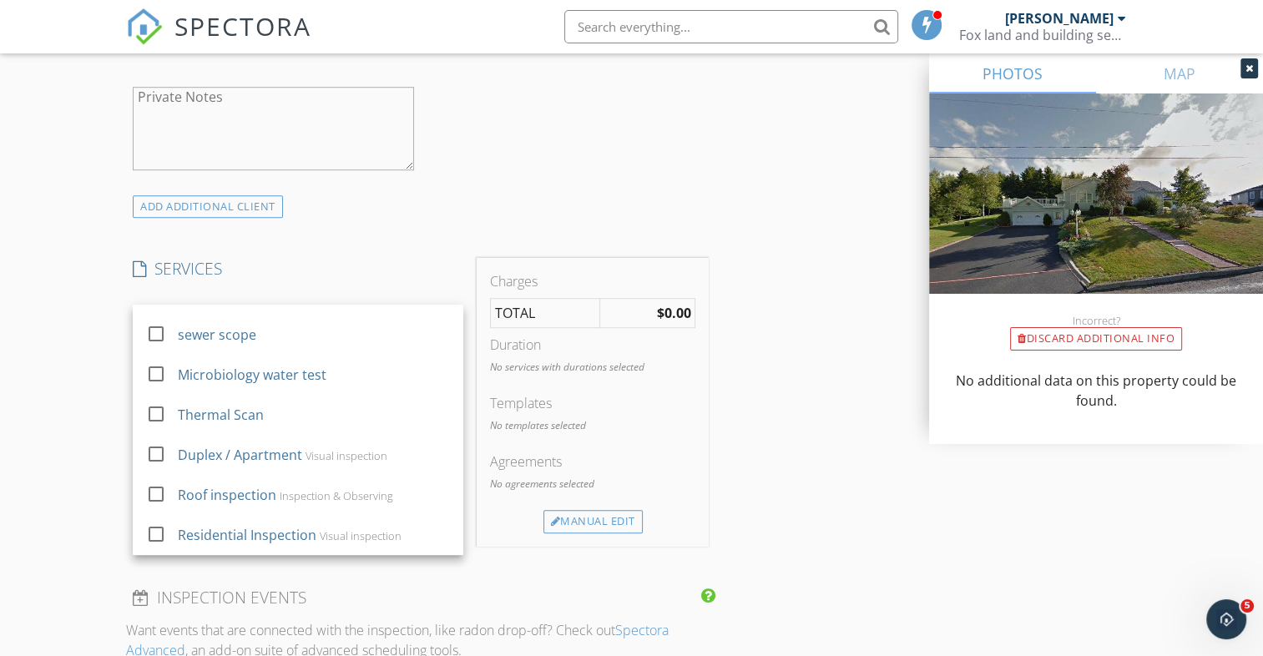
scroll to position [1169, 0]
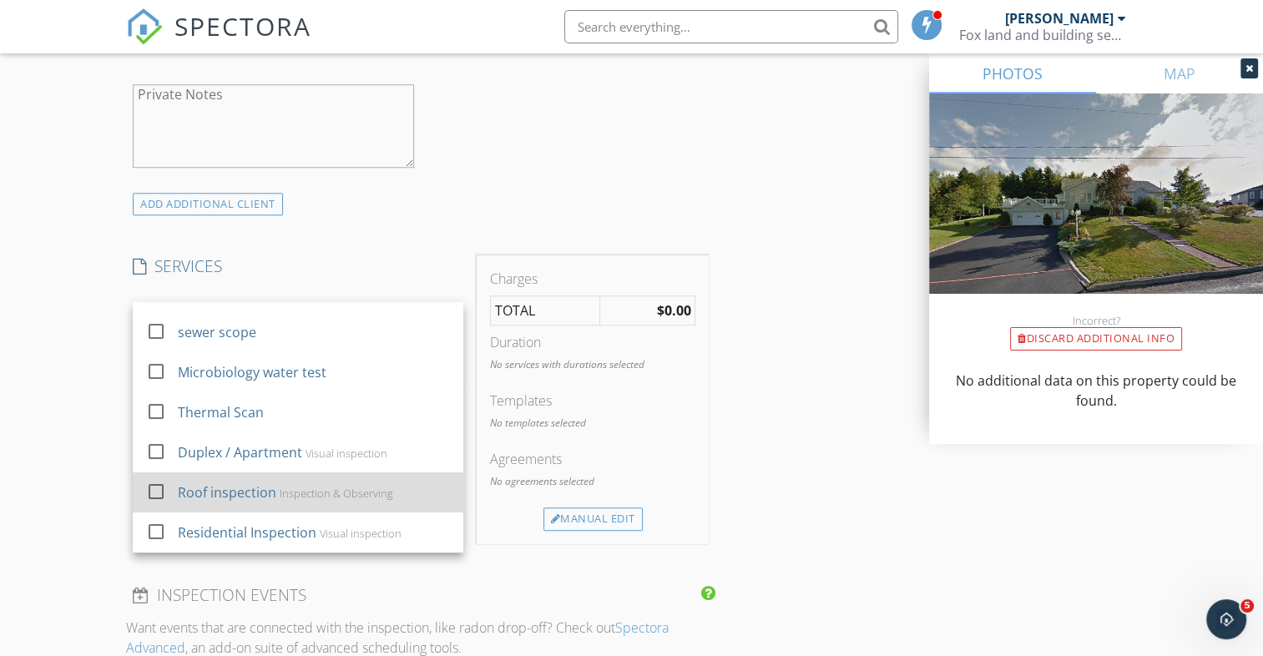
click at [252, 490] on div "Roof inspection" at bounding box center [228, 493] width 99 height 20
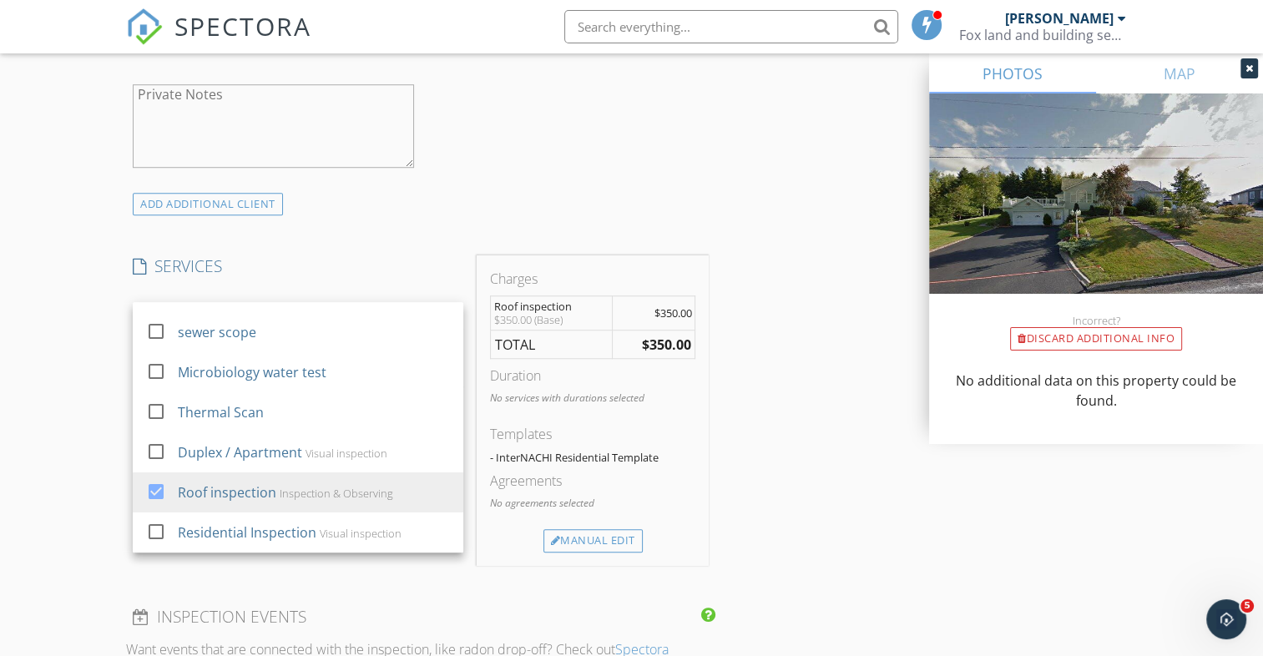
click at [47, 326] on div "New Inspection Click here to use the New Order Form INSPECTOR(S) check_box Rick…" at bounding box center [631, 376] width 1263 height 2895
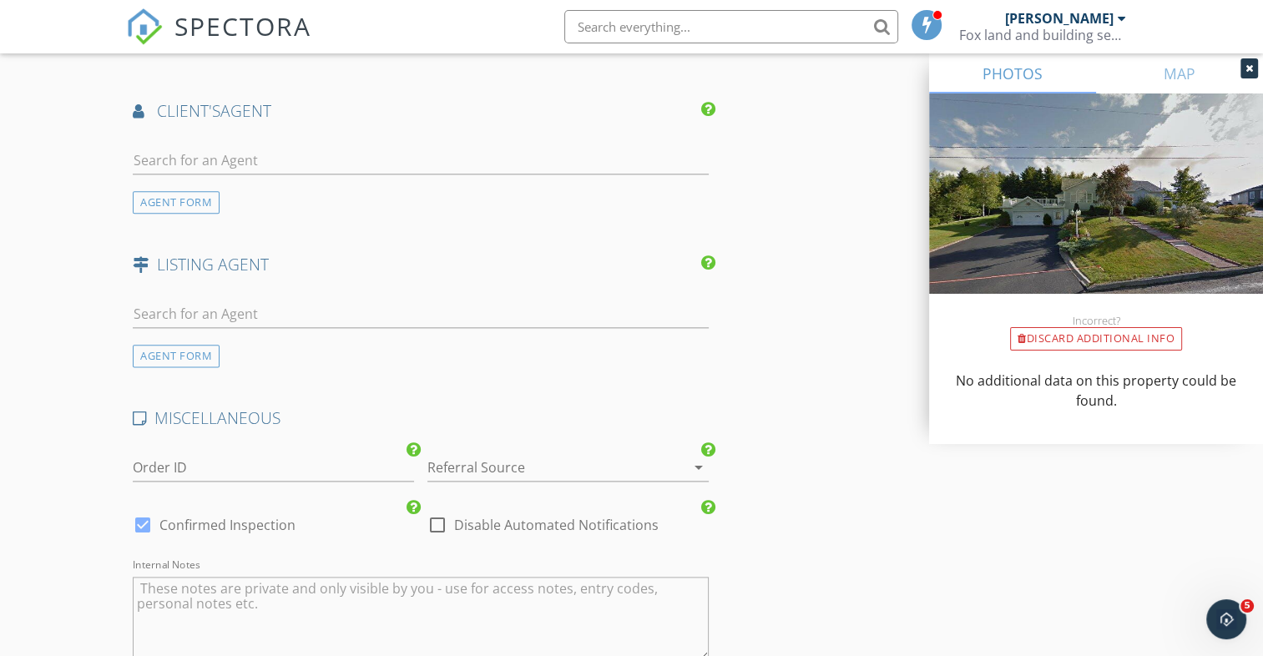
scroll to position [2333, 0]
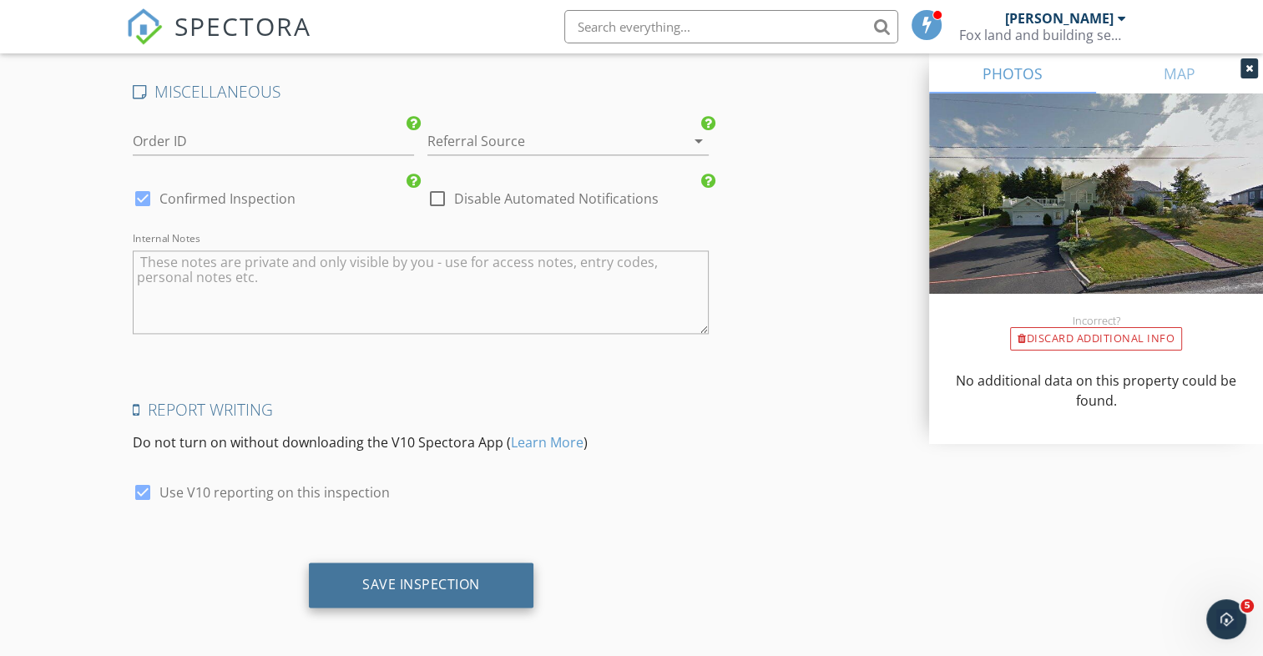
click at [393, 585] on div "Save Inspection" at bounding box center [421, 584] width 118 height 17
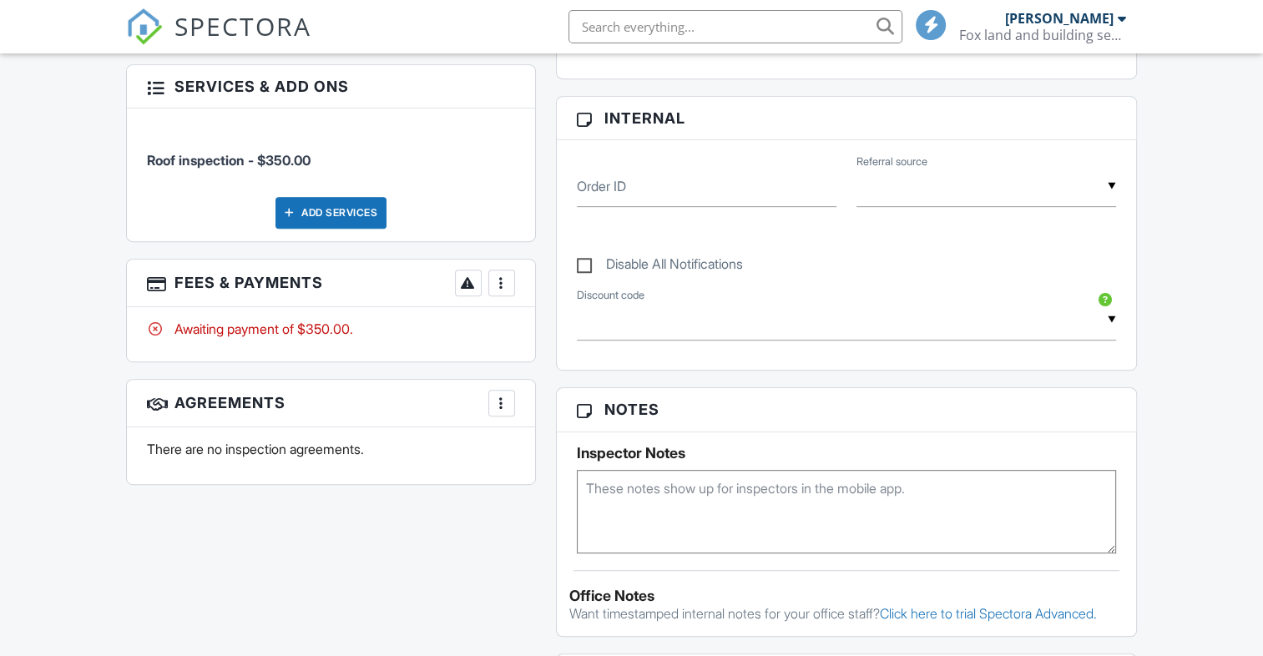
click at [506, 277] on div at bounding box center [501, 283] width 17 height 17
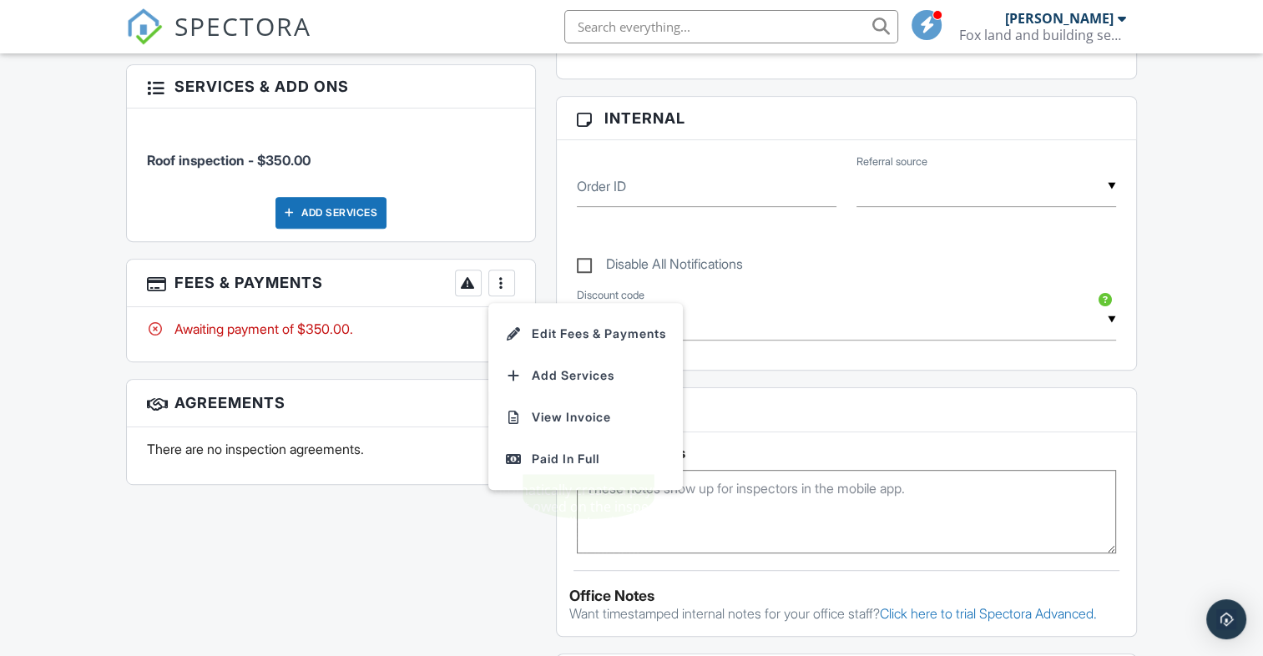
drag, startPoint x: 554, startPoint y: 444, endPoint x: 520, endPoint y: 430, distance: 37.1
click at [554, 449] on div "Paid In Full" at bounding box center [585, 459] width 161 height 20
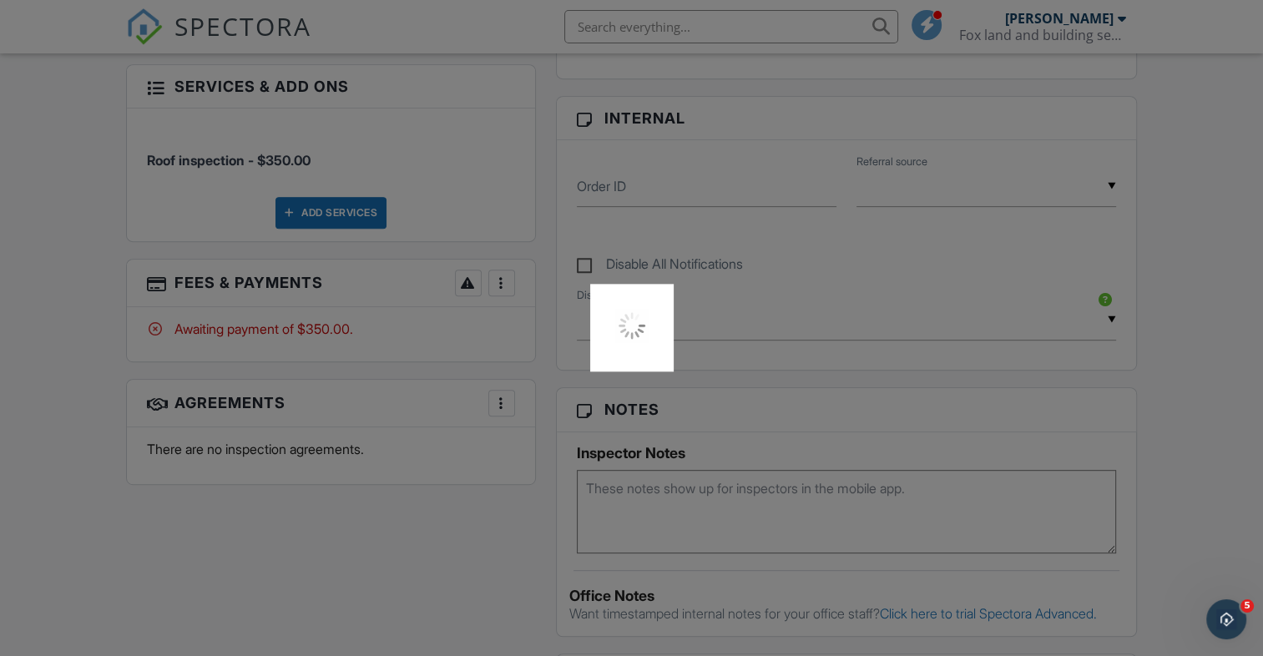
scroll to position [746, 0]
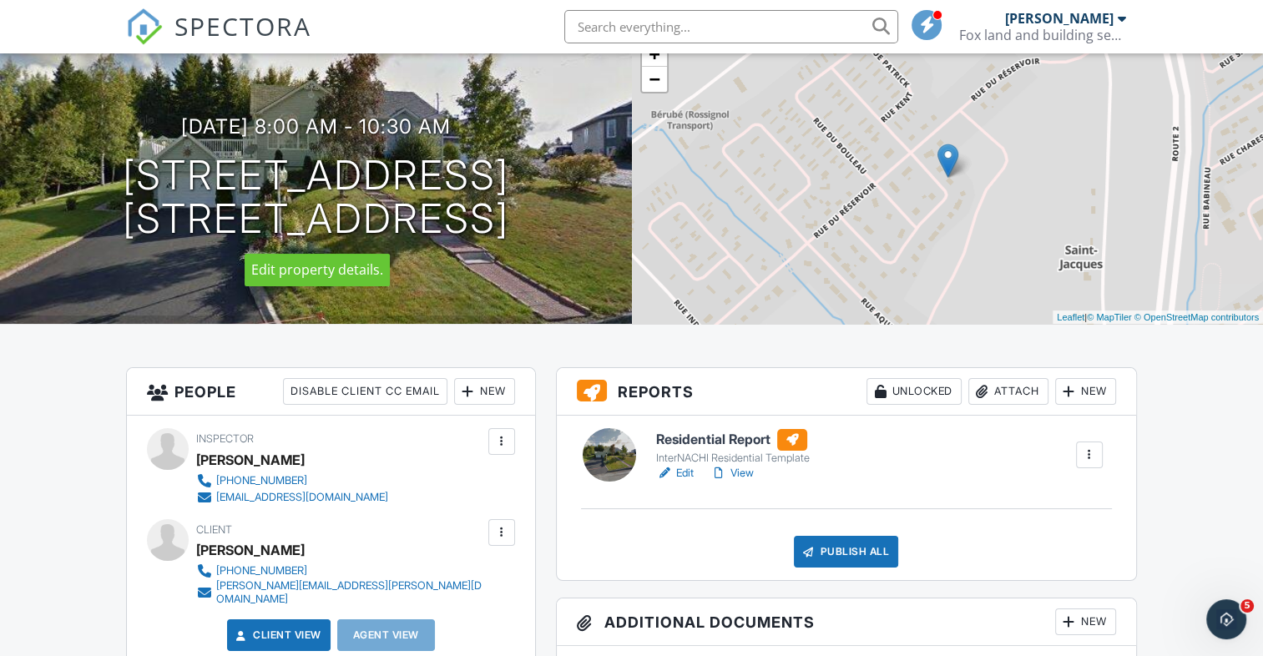
scroll to position [250, 0]
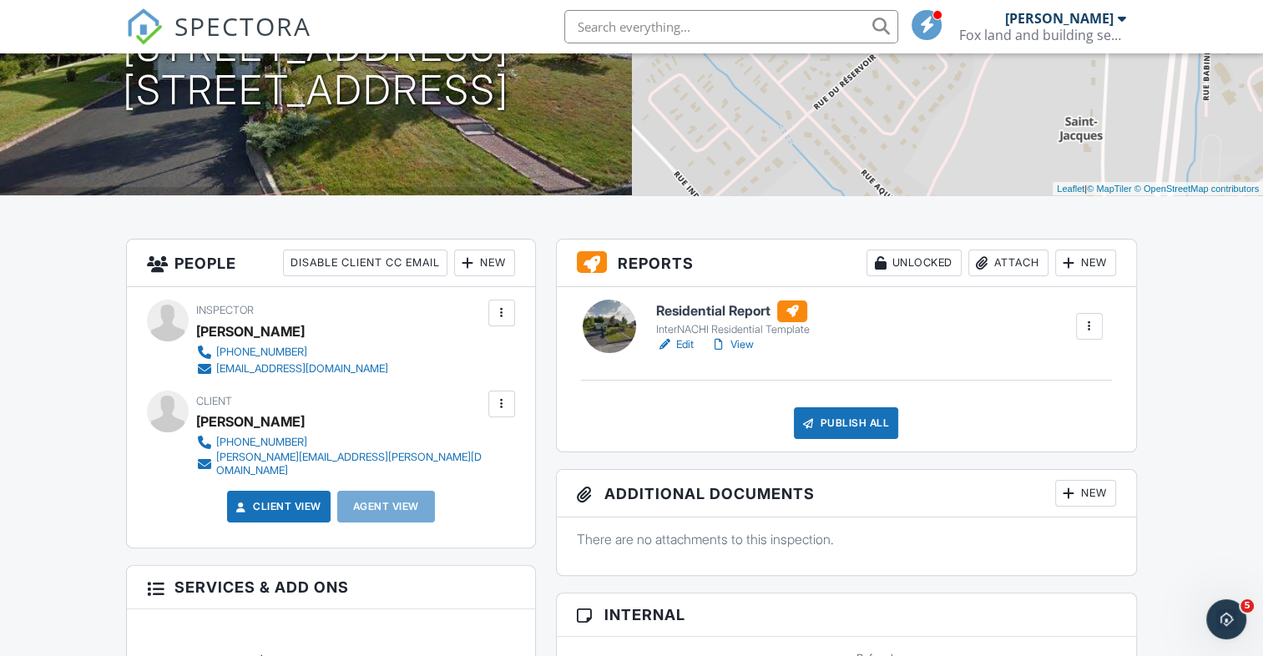
click at [710, 311] on h6 "Residential Report" at bounding box center [733, 312] width 154 height 22
